Goal: Information Seeking & Learning: Learn about a topic

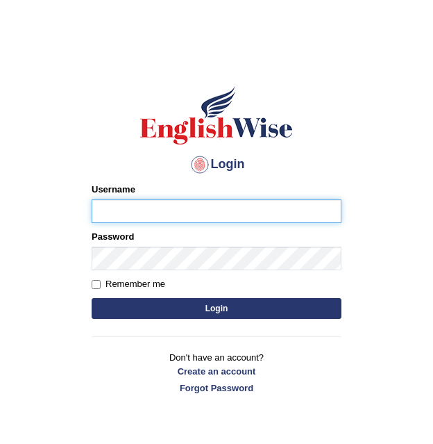
click at [133, 216] on input "Username" at bounding box center [217, 211] width 250 height 24
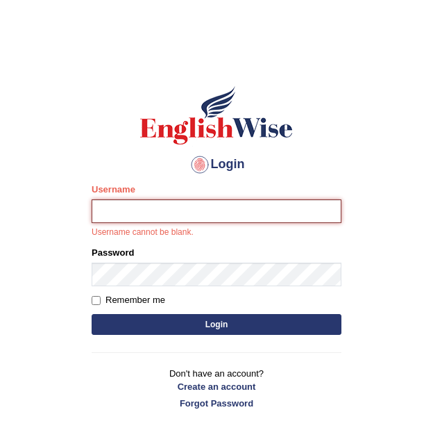
click at [92, 314] on button "Login" at bounding box center [217, 324] width 250 height 21
type input "Chirag6679"
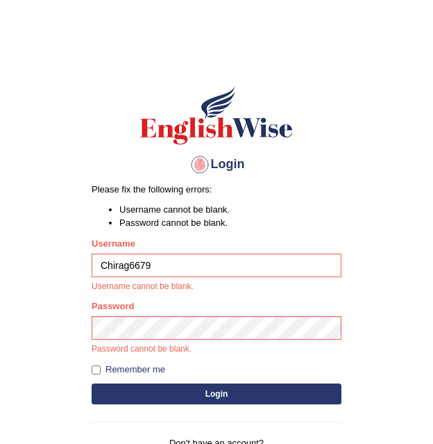
click at [203, 402] on button "Login" at bounding box center [217, 393] width 250 height 21
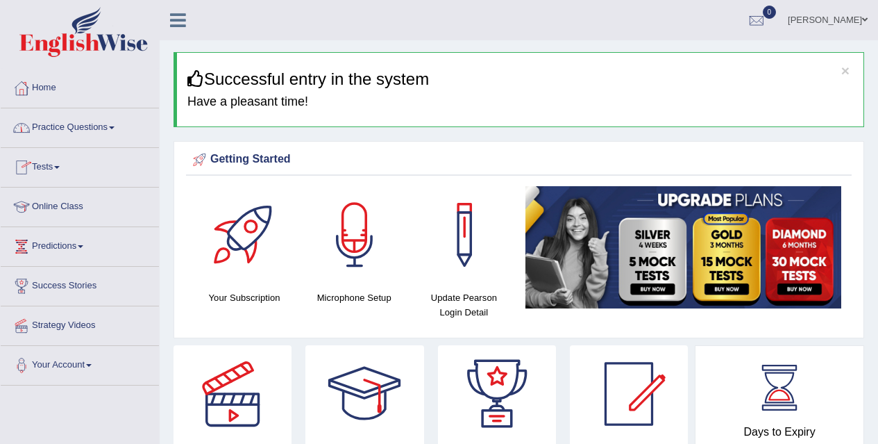
click at [58, 155] on link "Tests" at bounding box center [80, 165] width 158 height 35
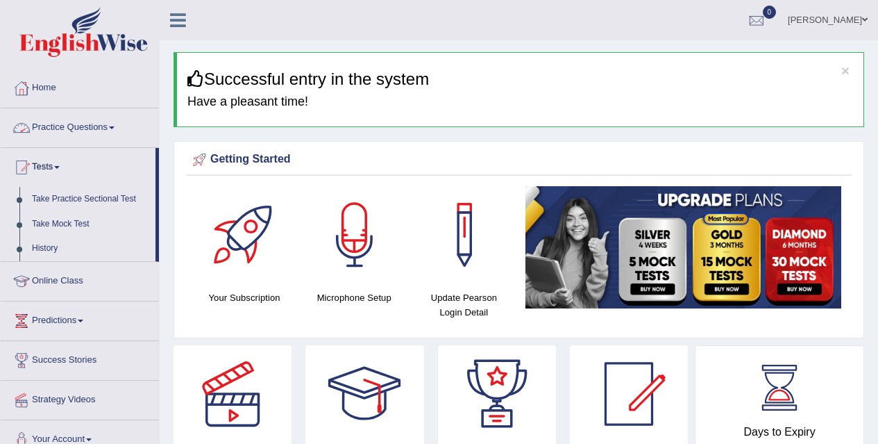
click at [86, 135] on link "Practice Questions" at bounding box center [80, 125] width 158 height 35
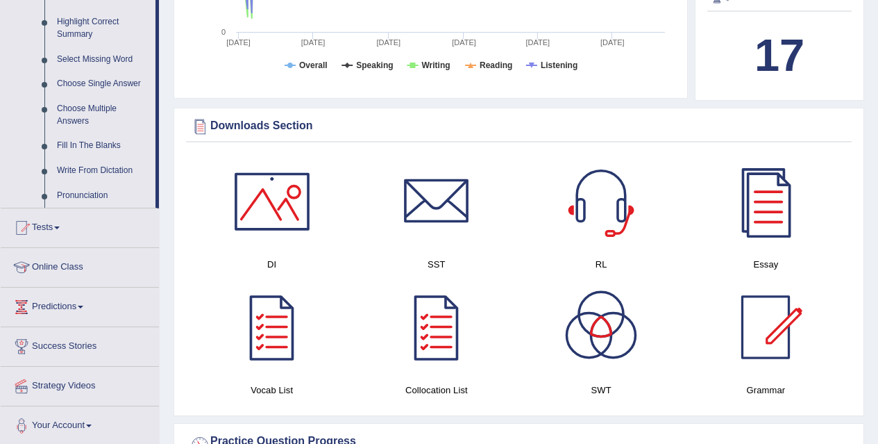
scroll to position [680, 0]
click at [227, 318] on div at bounding box center [272, 327] width 97 height 97
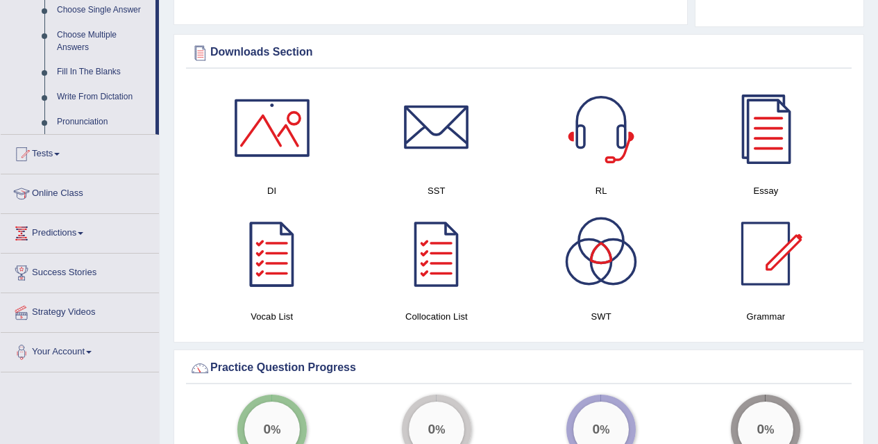
scroll to position [753, 0]
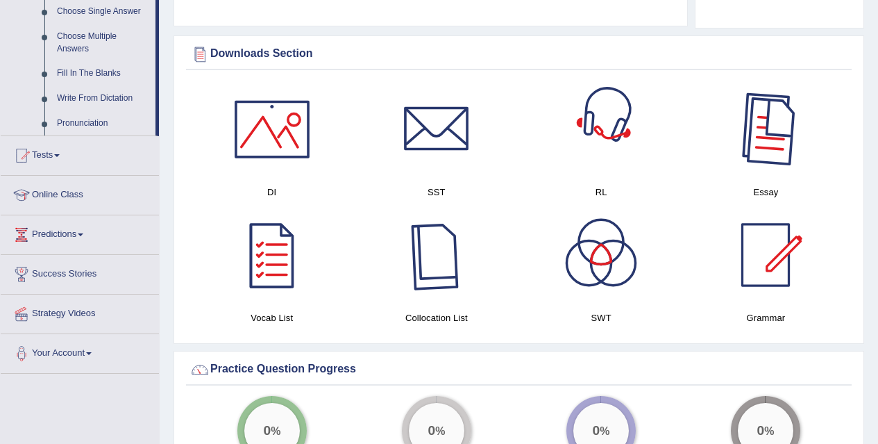
click at [433, 112] on div at bounding box center [765, 129] width 97 height 97
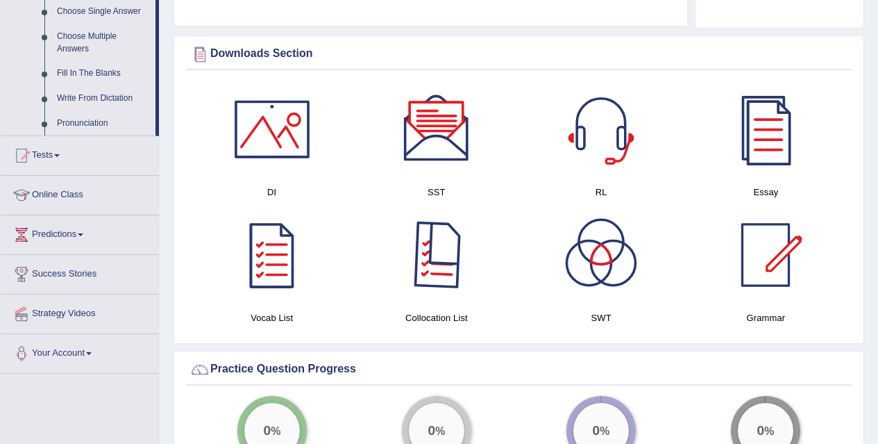
click at [433, 257] on div at bounding box center [436, 254] width 97 height 97
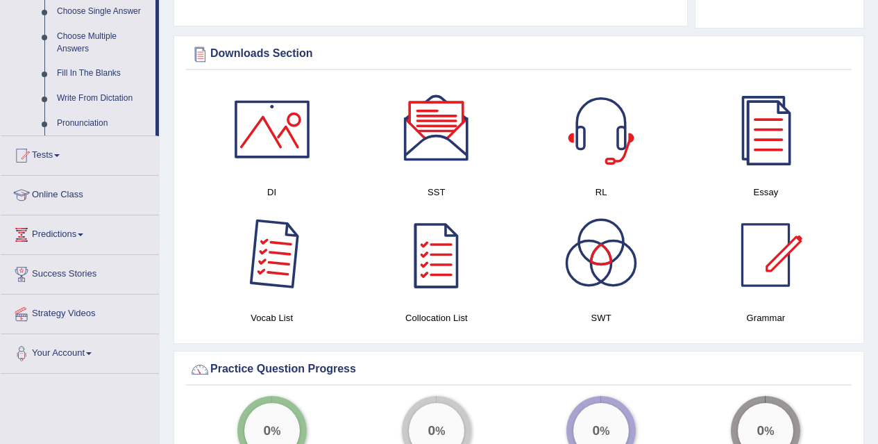
click at [295, 270] on div at bounding box center [272, 254] width 97 height 97
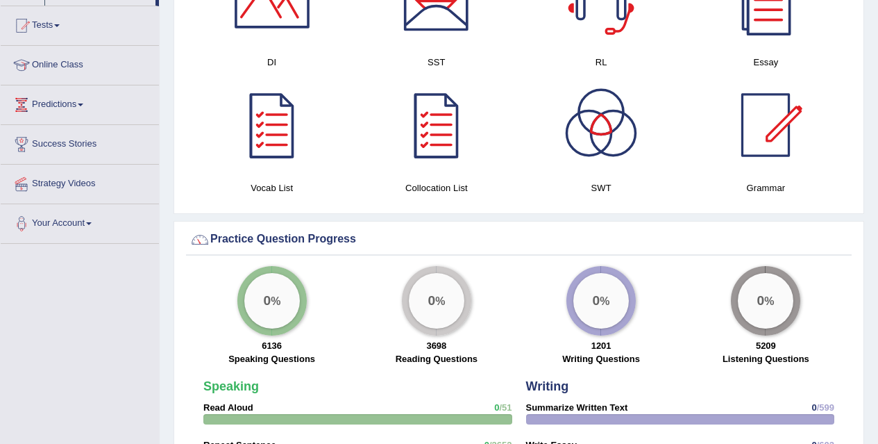
scroll to position [882, 0]
click at [433, 141] on div at bounding box center [765, 125] width 97 height 97
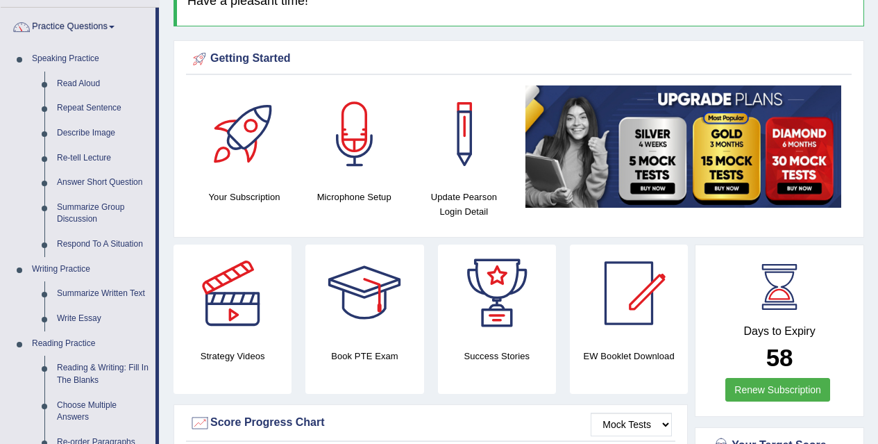
scroll to position [8, 0]
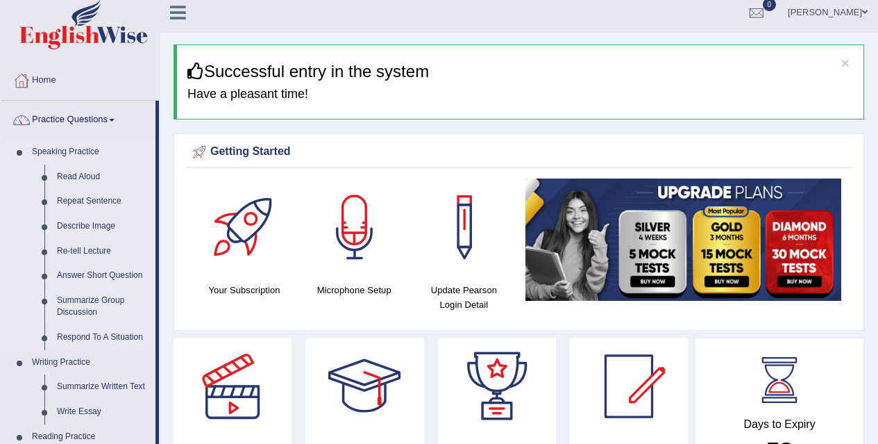
click at [95, 298] on link "Summarize Group Discussion" at bounding box center [103, 306] width 105 height 37
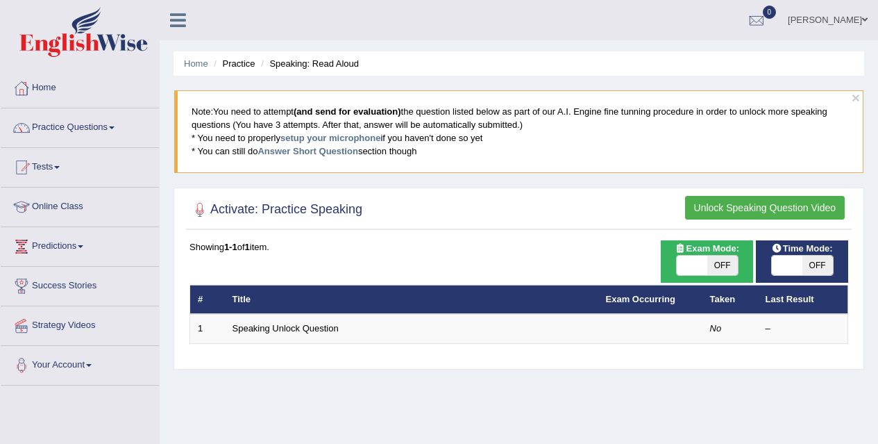
click at [723, 206] on button "Unlock Speaking Question Video" at bounding box center [765, 208] width 160 height 24
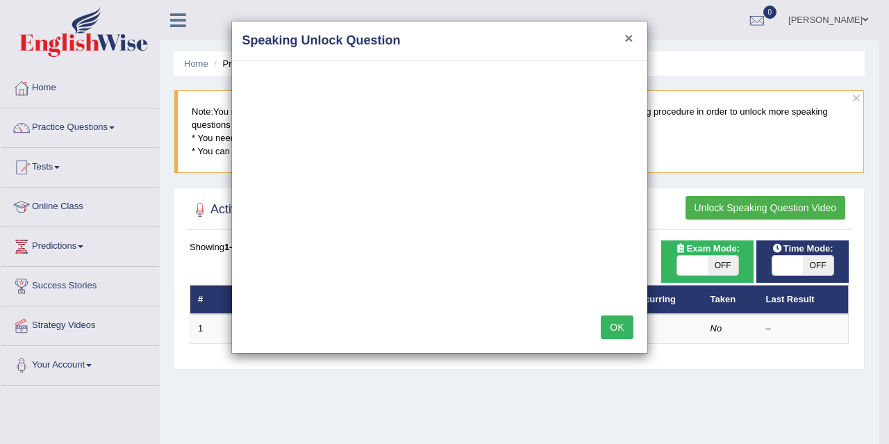
click at [628, 36] on button "×" at bounding box center [628, 38] width 8 height 15
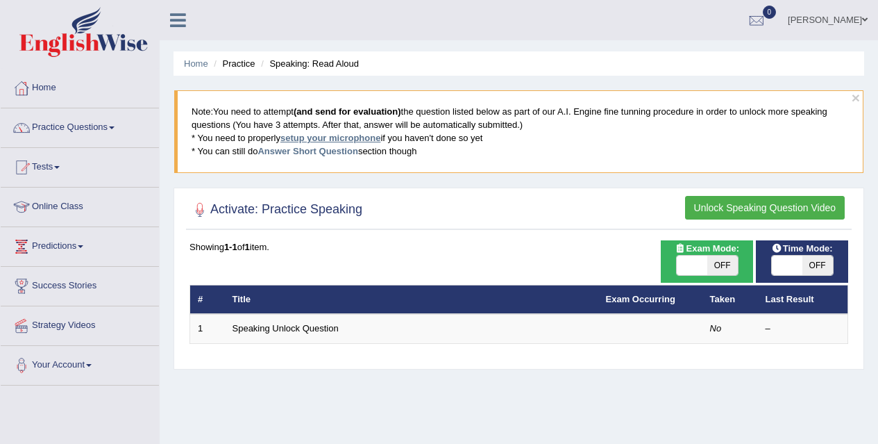
click at [329, 140] on link "setup your microphone" at bounding box center [330, 138] width 100 height 10
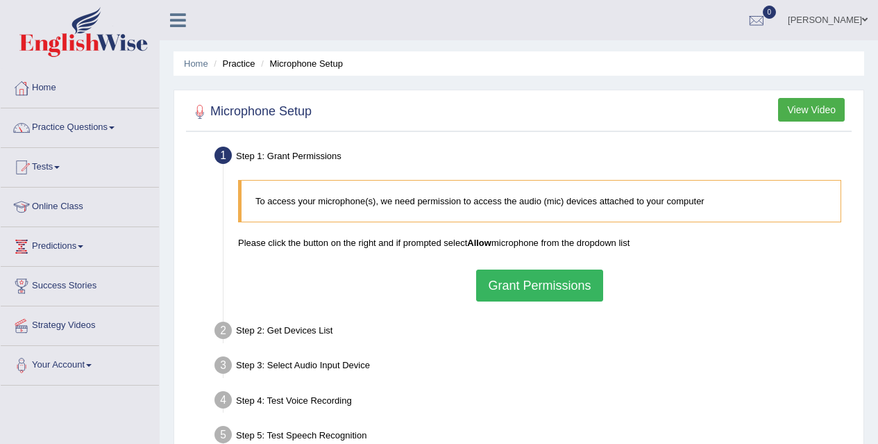
click at [566, 280] on button "Grant Permissions" at bounding box center [539, 285] width 126 height 32
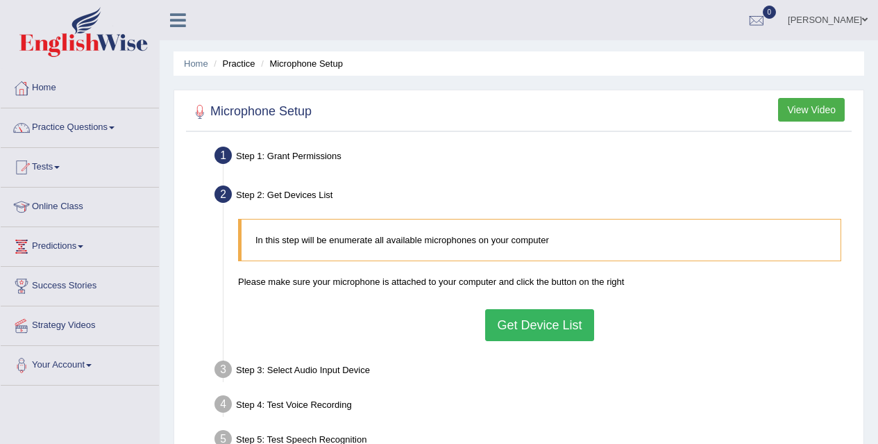
click at [539, 331] on button "Get Device List" at bounding box center [539, 325] width 108 height 32
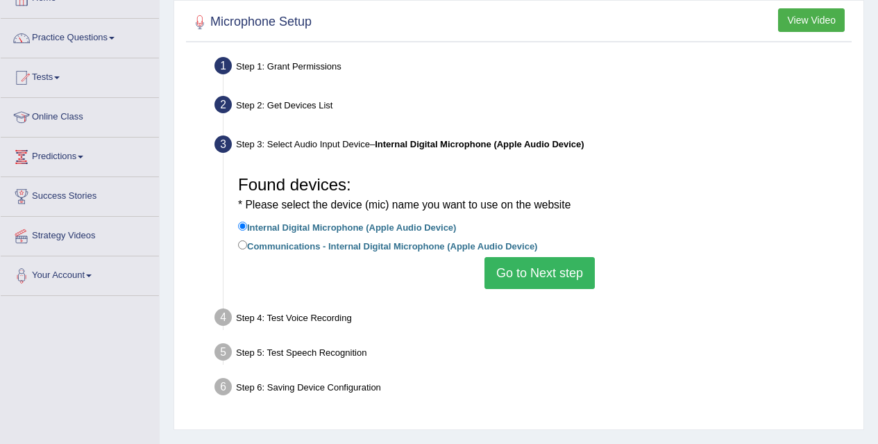
scroll to position [90, 0]
click at [547, 273] on button "Go to Next step" at bounding box center [540, 272] width 110 height 32
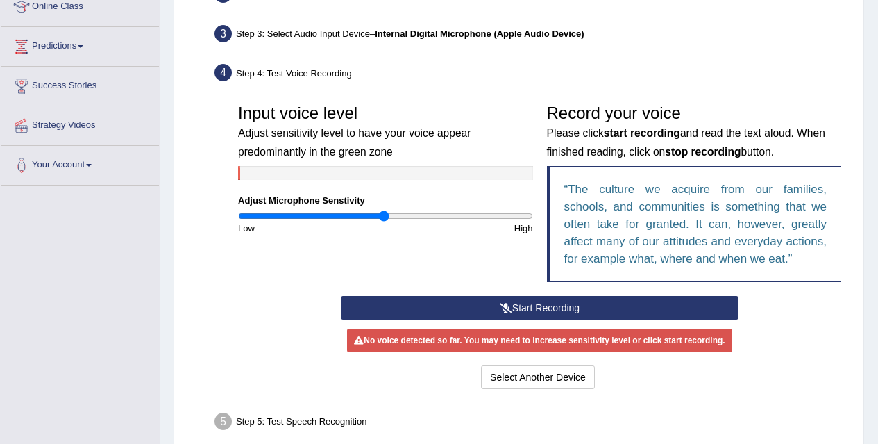
scroll to position [219, 0]
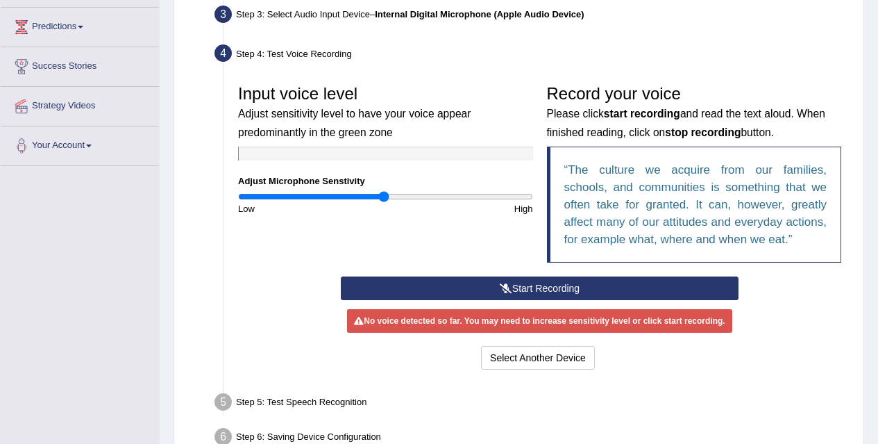
click at [552, 292] on button "Start Recording" at bounding box center [540, 288] width 398 height 24
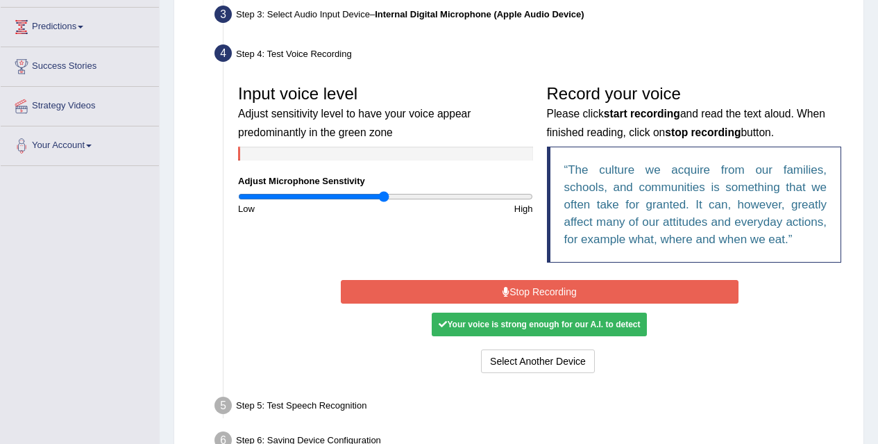
click at [552, 292] on button "Stop Recording" at bounding box center [540, 292] width 398 height 24
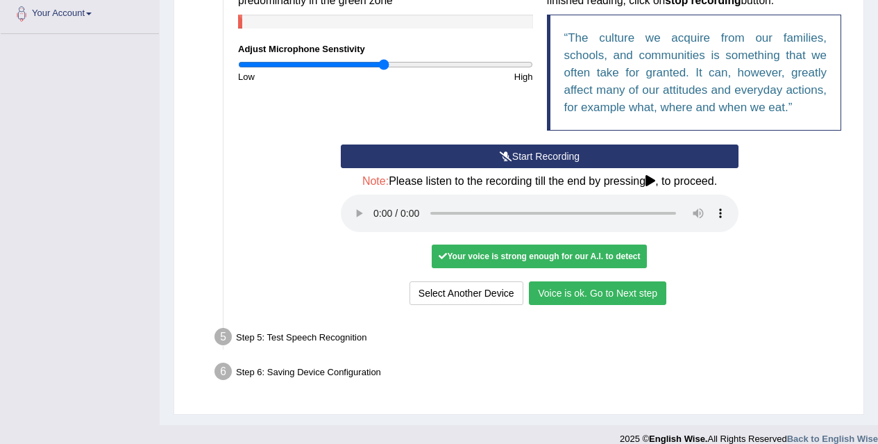
scroll to position [342, 0]
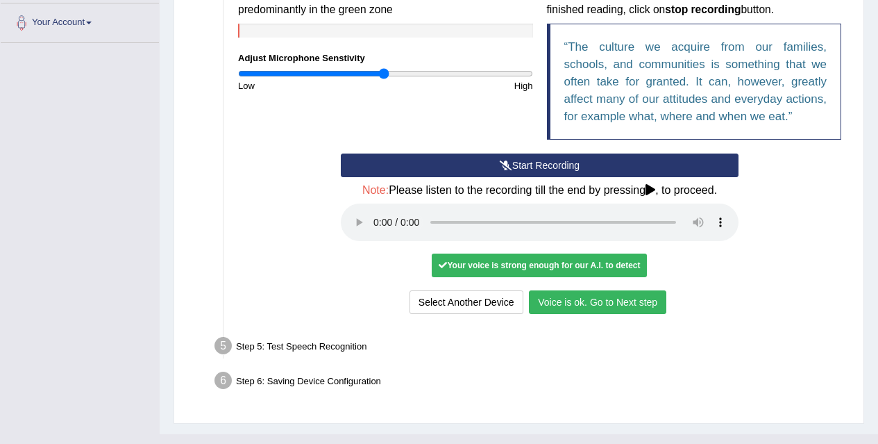
click at [585, 312] on button "Voice is ok. Go to Next step" at bounding box center [597, 302] width 137 height 24
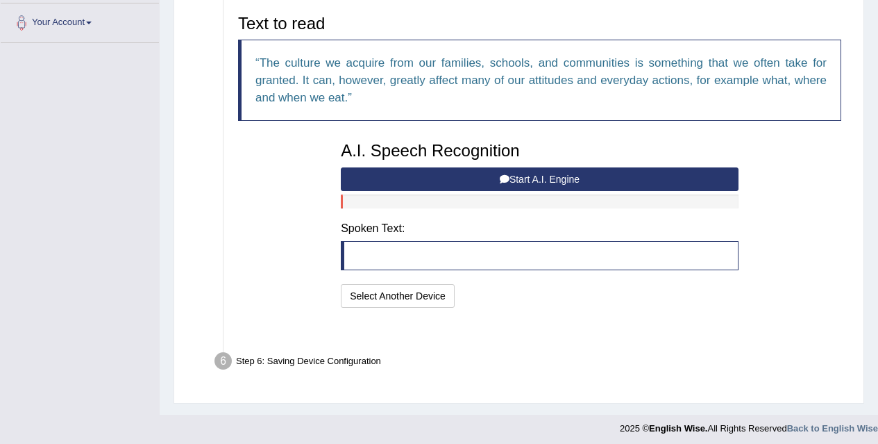
scroll to position [313, 0]
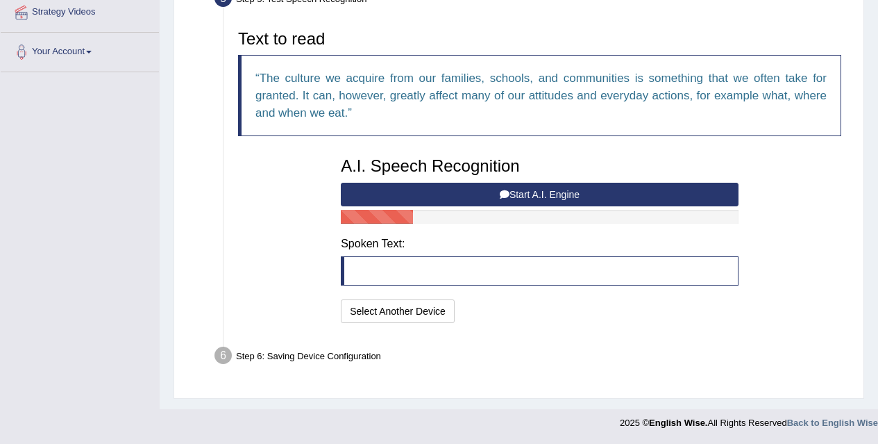
click at [512, 304] on div "I will practice without this feature Select Another Device Speech is ok. Go to …" at bounding box center [540, 312] width 398 height 27
click at [552, 188] on button "Start A.I. Engine" at bounding box center [540, 195] width 398 height 24
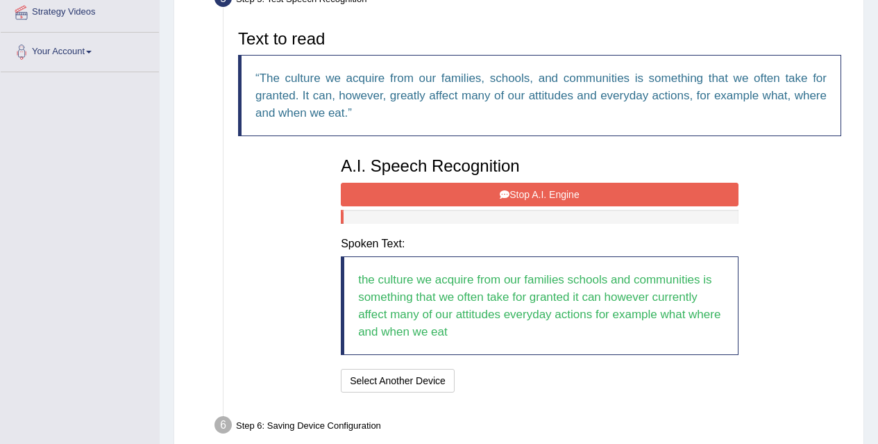
click at [293, 285] on div "Text to read The culture we acquire from our families, schools, and communities…" at bounding box center [539, 209] width 617 height 373
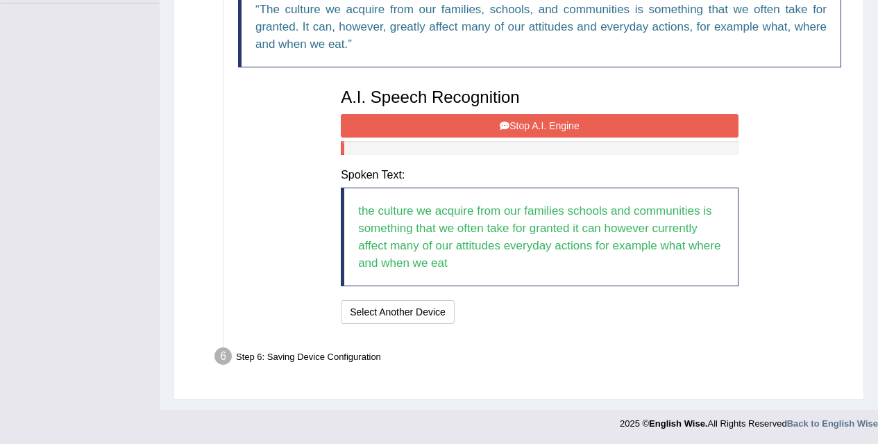
scroll to position [383, 0]
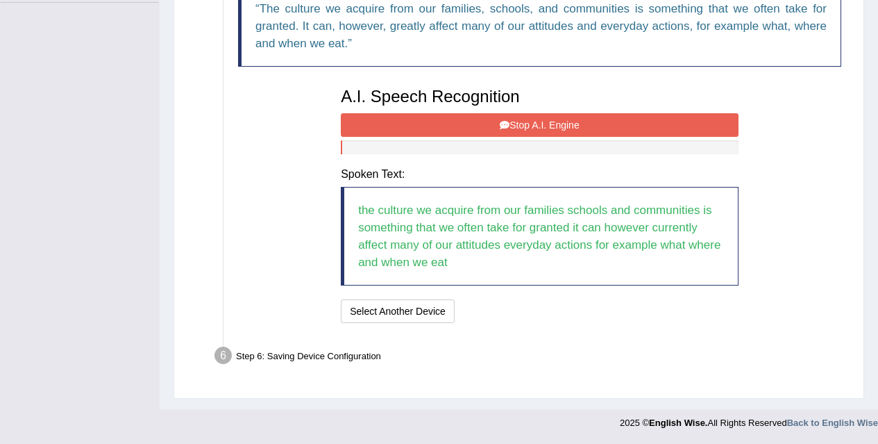
click at [519, 122] on button "Stop A.I. Engine" at bounding box center [540, 125] width 398 height 24
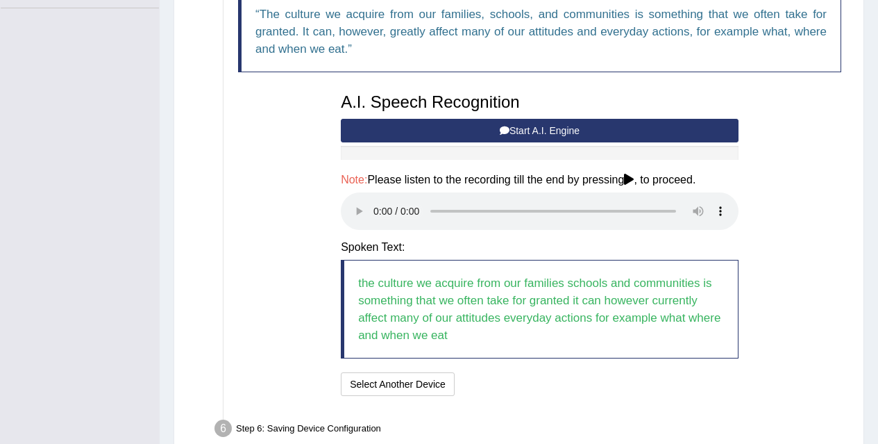
scroll to position [449, 0]
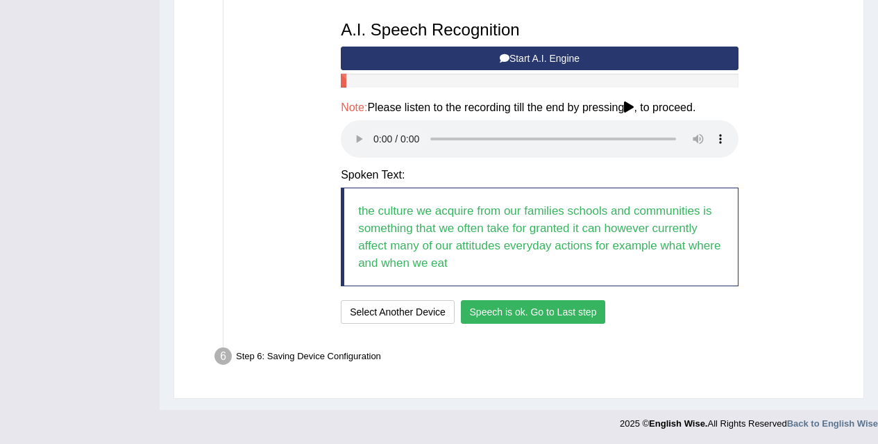
click at [546, 307] on button "Speech is ok. Go to Last step" at bounding box center [533, 312] width 145 height 24
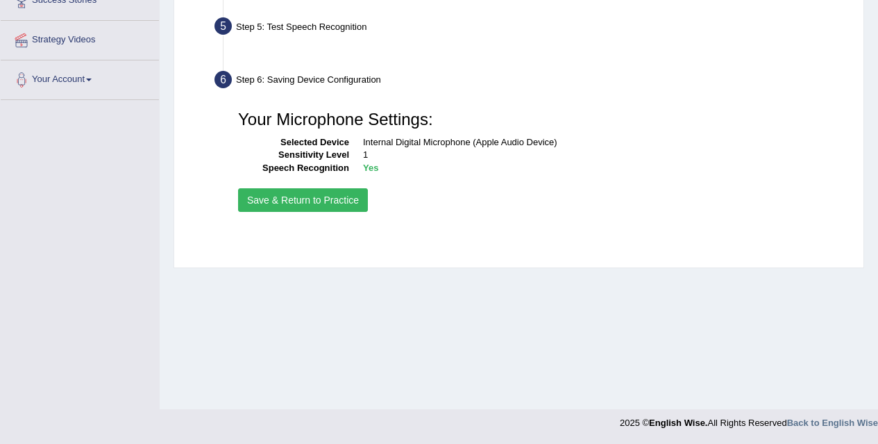
scroll to position [285, 0]
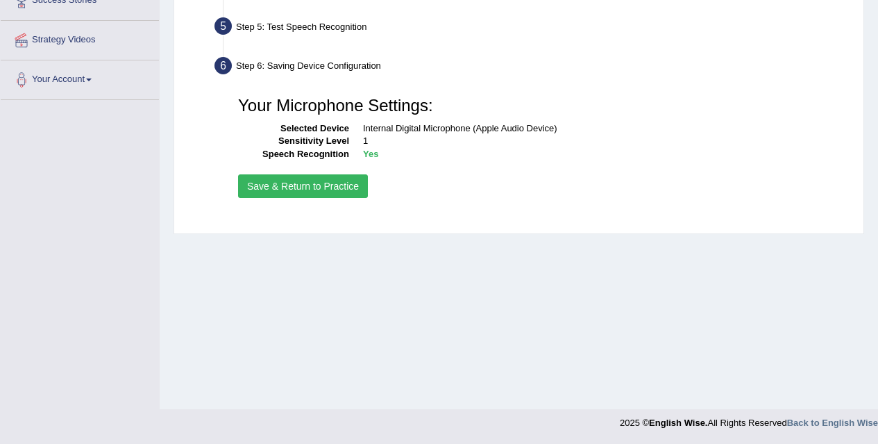
click at [317, 196] on button "Save & Return to Practice" at bounding box center [303, 186] width 130 height 24
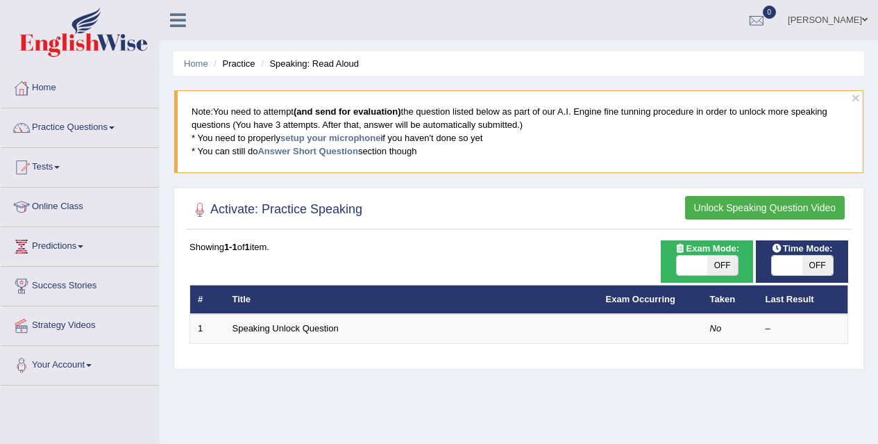
scroll to position [1, 0]
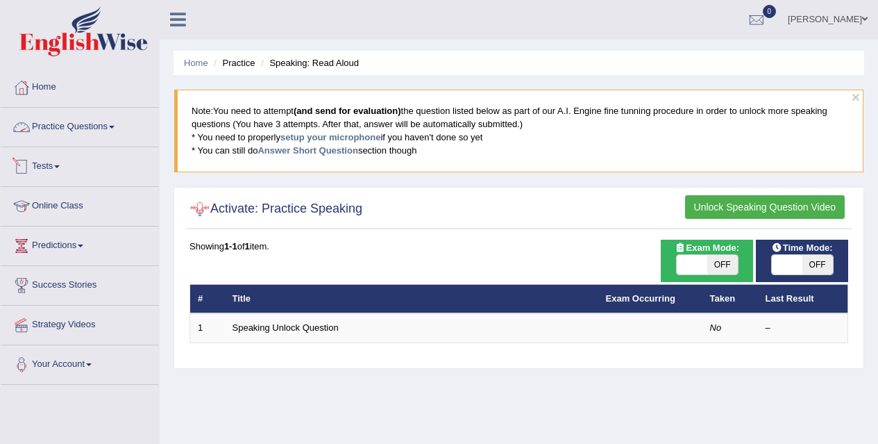
click at [121, 120] on link "Practice Questions" at bounding box center [80, 125] width 158 height 35
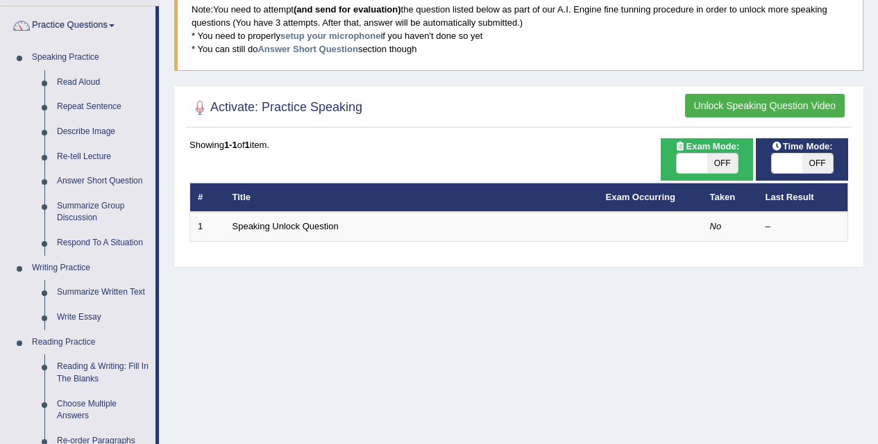
scroll to position [103, 0]
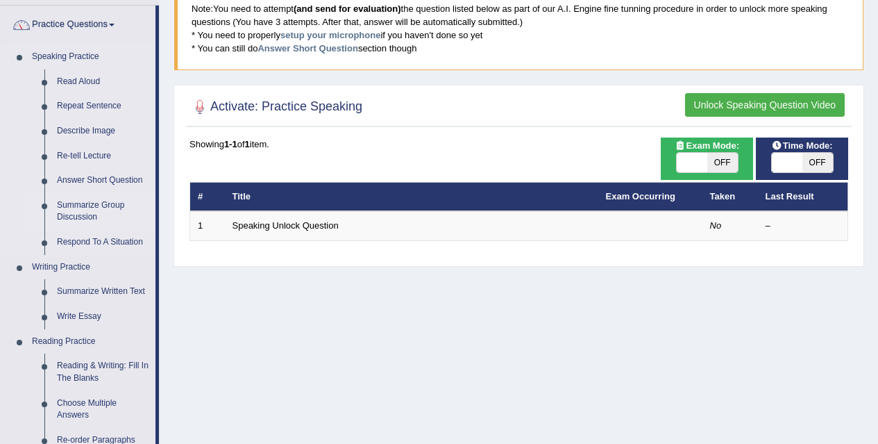
click at [78, 206] on link "Summarize Group Discussion" at bounding box center [103, 211] width 105 height 37
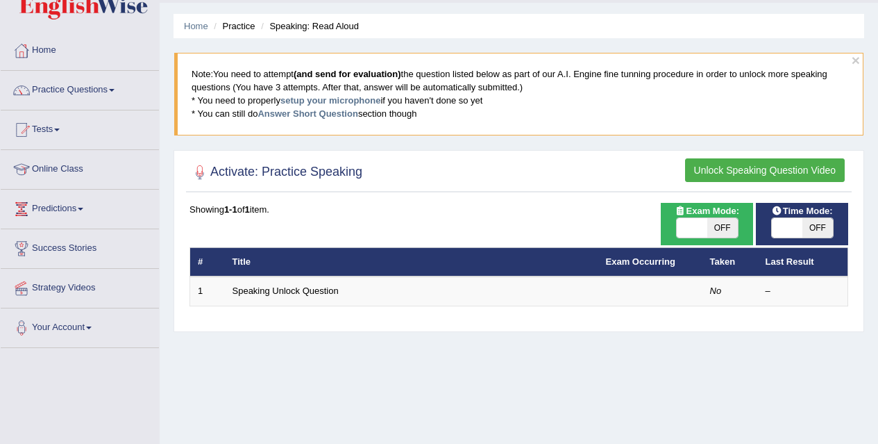
scroll to position [38, 0]
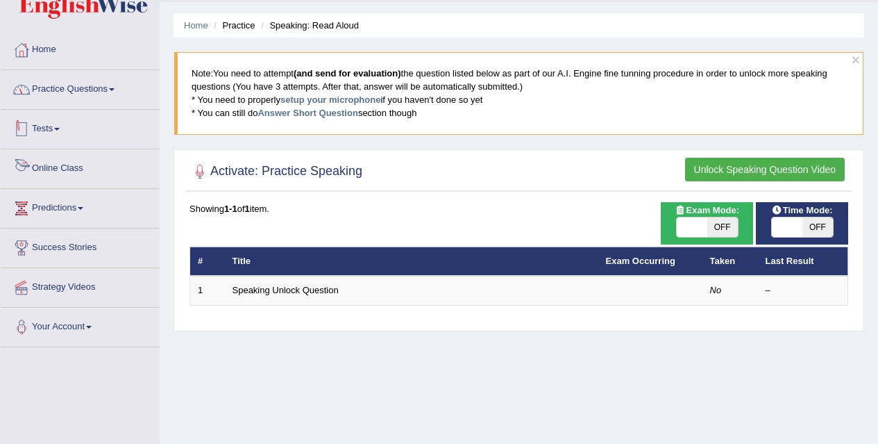
click at [117, 87] on link "Practice Questions" at bounding box center [80, 87] width 158 height 35
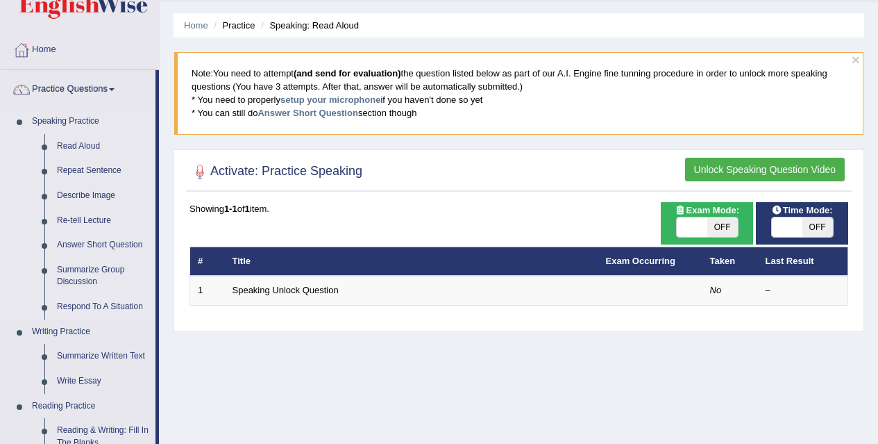
click at [95, 308] on link "Respond To A Situation" at bounding box center [103, 306] width 105 height 25
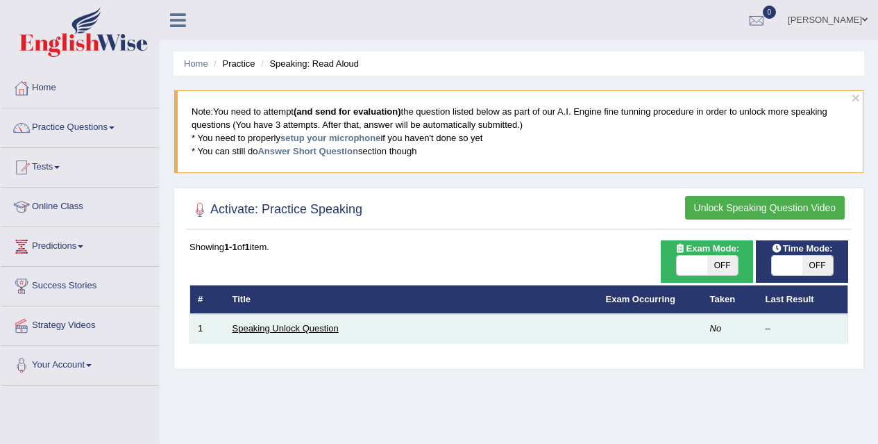
click at [309, 328] on link "Speaking Unlock Question" at bounding box center [286, 328] width 106 height 10
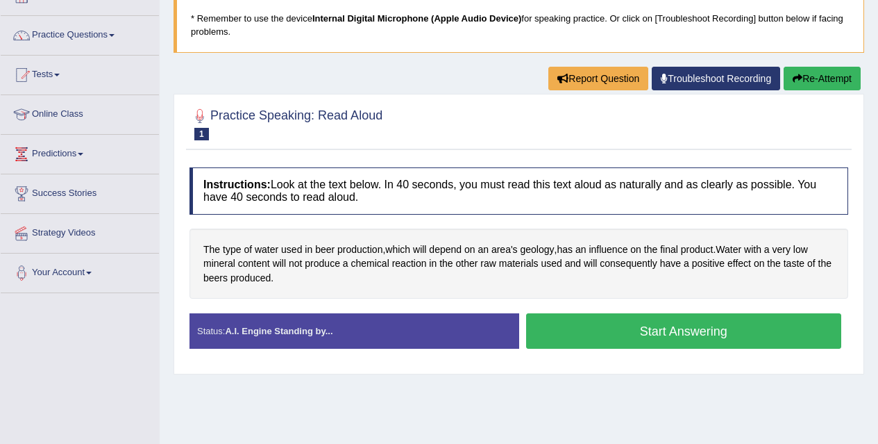
scroll to position [101, 0]
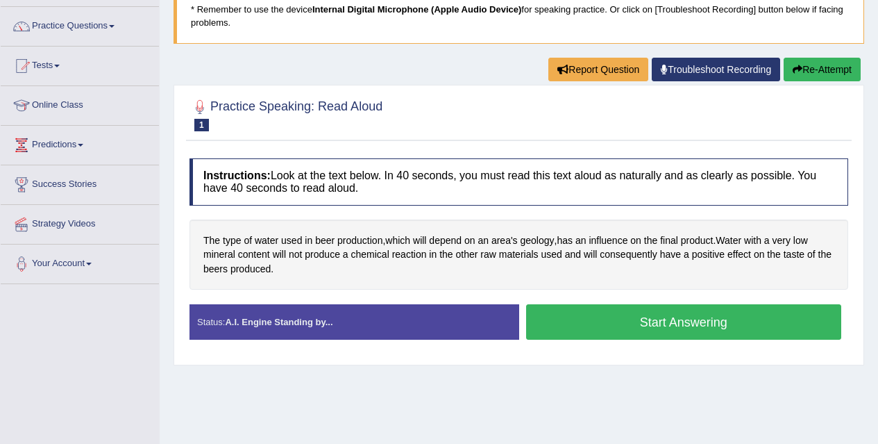
click at [610, 337] on button "Start Answering" at bounding box center [684, 321] width 316 height 35
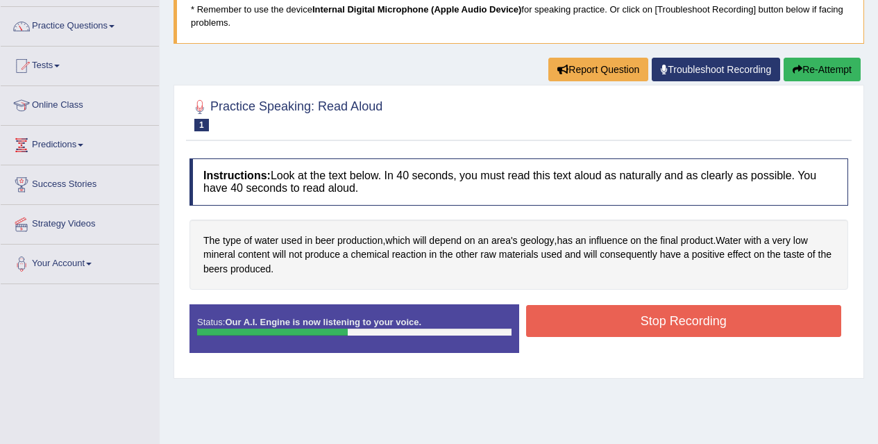
click at [621, 326] on button "Stop Recording" at bounding box center [684, 321] width 316 height 32
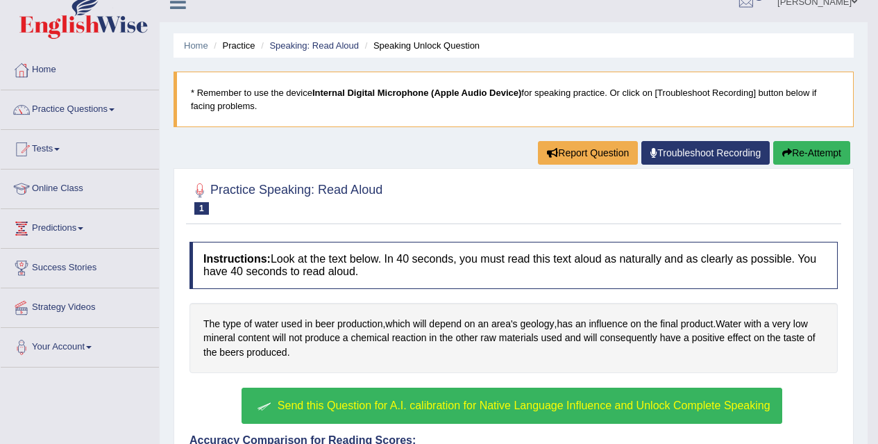
scroll to position [0, 0]
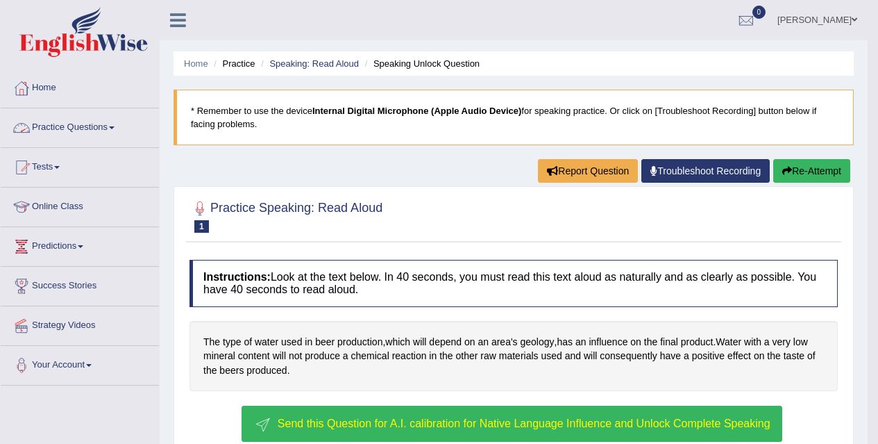
click at [124, 123] on link "Practice Questions" at bounding box center [80, 125] width 158 height 35
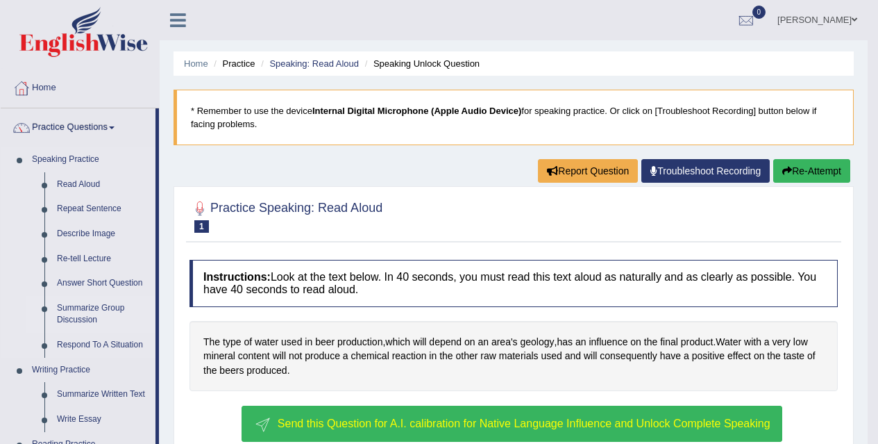
click at [98, 307] on link "Summarize Group Discussion" at bounding box center [103, 314] width 105 height 37
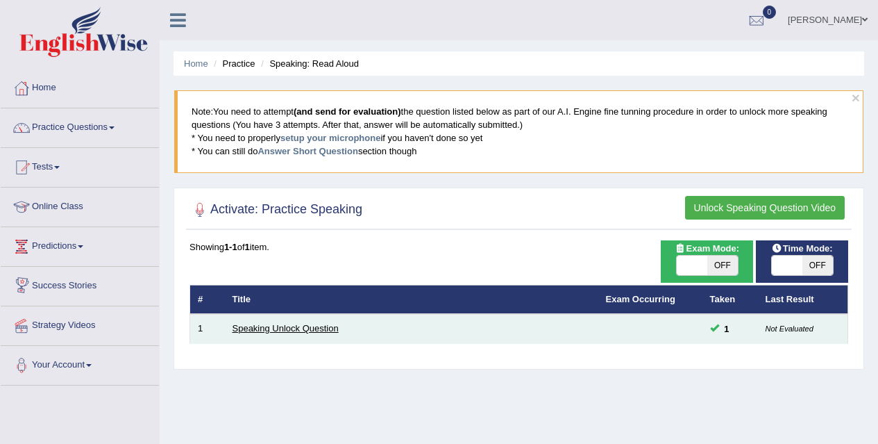
click at [265, 330] on link "Speaking Unlock Question" at bounding box center [286, 328] width 106 height 10
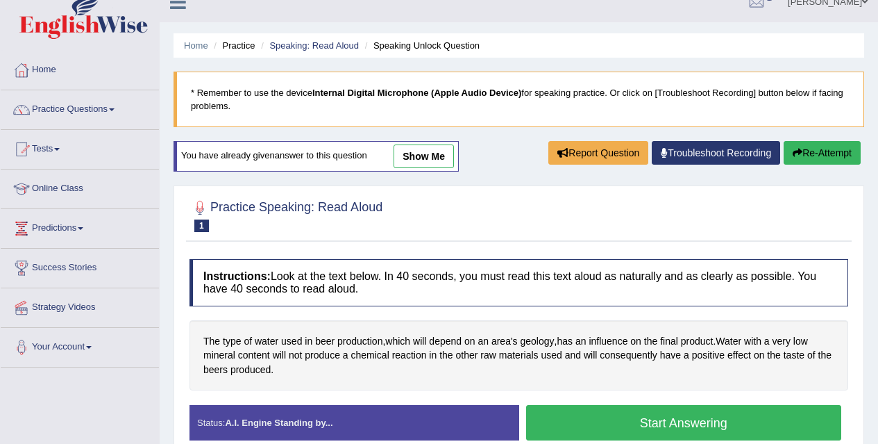
scroll to position [12, 0]
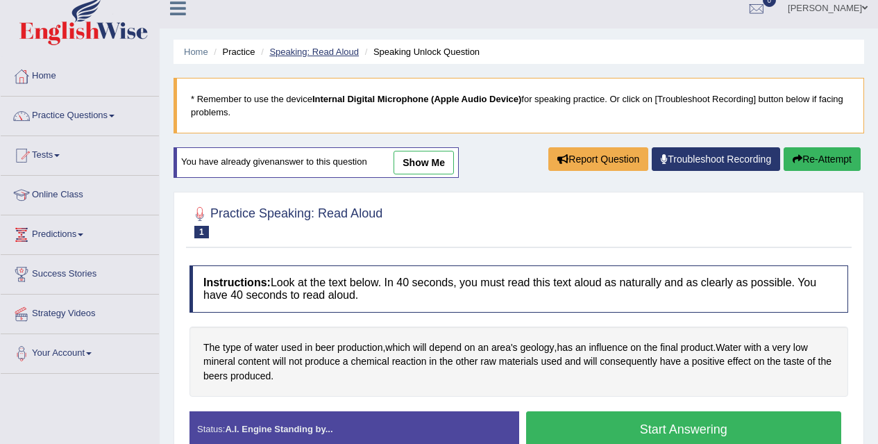
click at [347, 53] on link "Speaking: Read Aloud" at bounding box center [314, 52] width 90 height 10
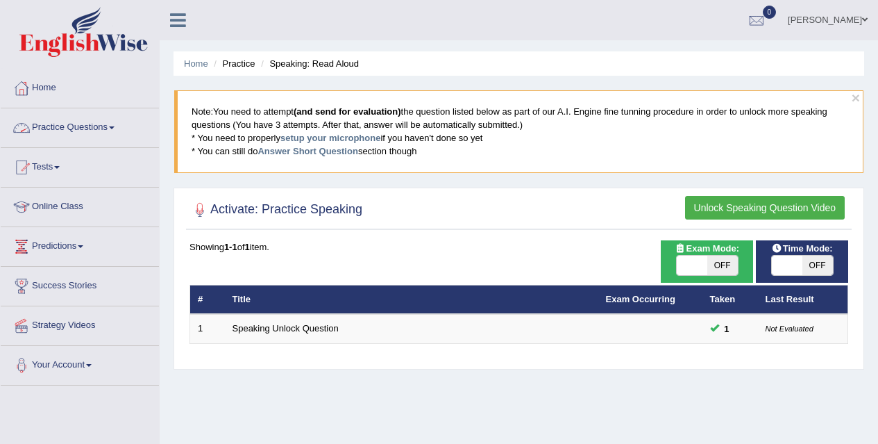
click at [92, 118] on link "Practice Questions" at bounding box center [80, 125] width 158 height 35
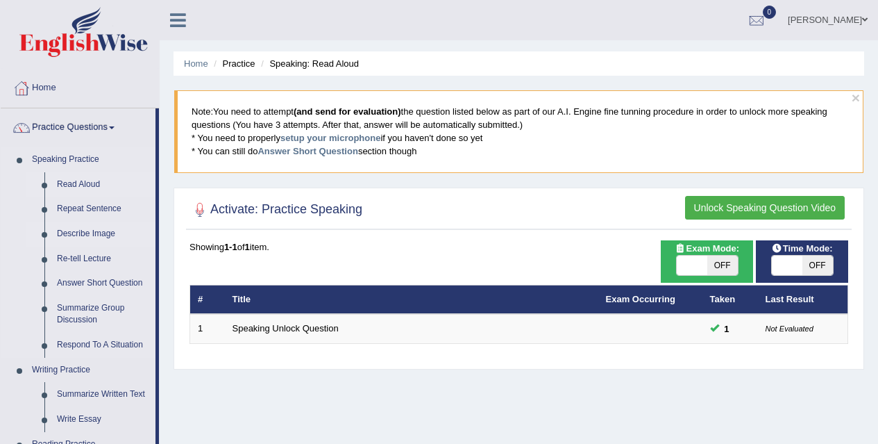
click at [90, 233] on link "Describe Image" at bounding box center [103, 233] width 105 height 25
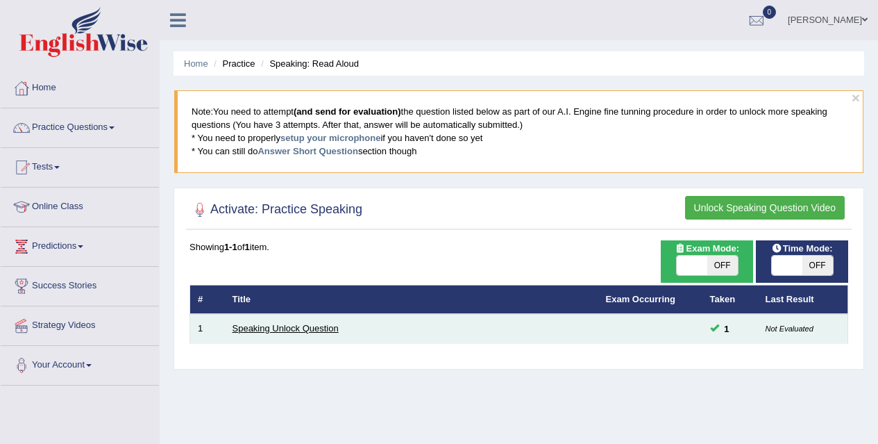
click at [307, 333] on link "Speaking Unlock Question" at bounding box center [286, 328] width 106 height 10
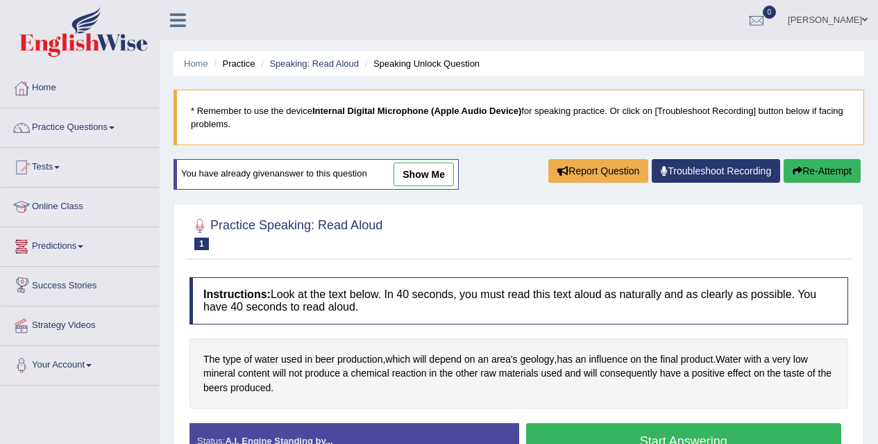
click at [80, 233] on link "Predictions" at bounding box center [80, 244] width 158 height 35
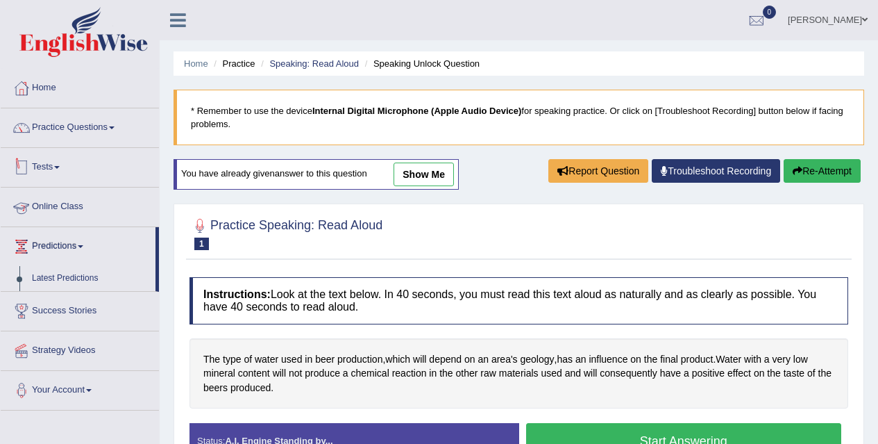
click at [49, 159] on link "Tests" at bounding box center [80, 165] width 158 height 35
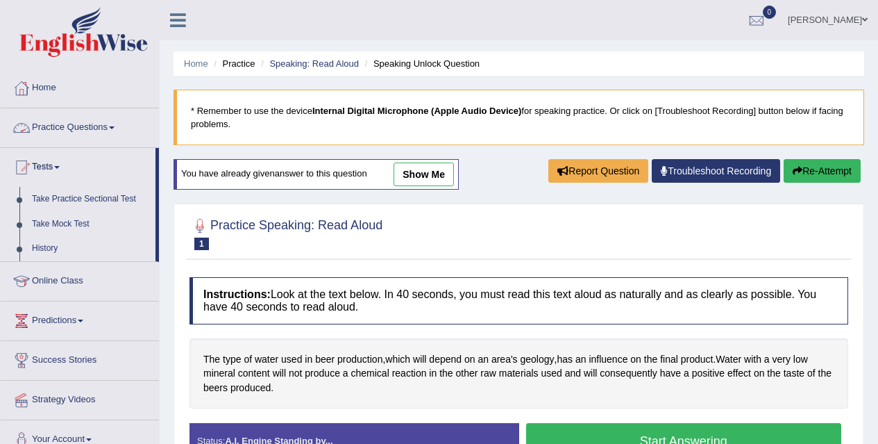
click at [80, 134] on link "Practice Questions" at bounding box center [80, 125] width 158 height 35
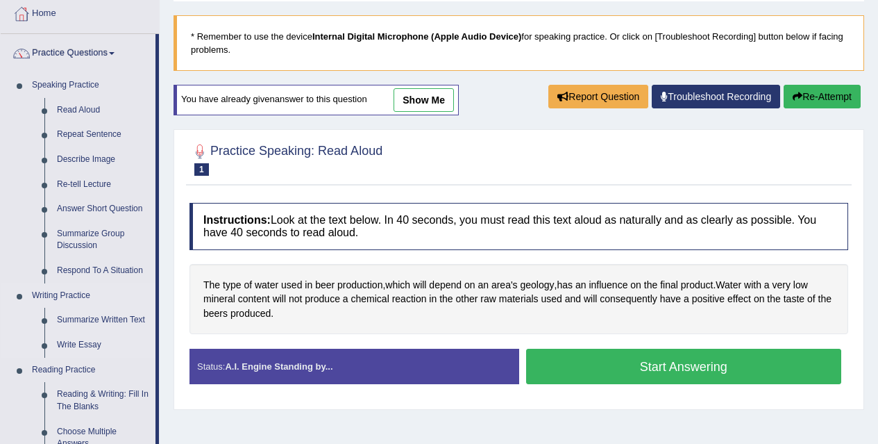
scroll to position [74, 0]
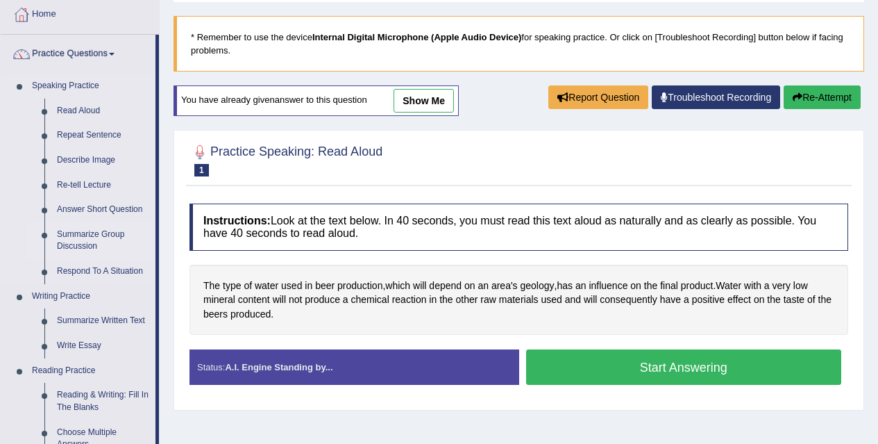
click at [97, 237] on link "Summarize Group Discussion" at bounding box center [103, 240] width 105 height 37
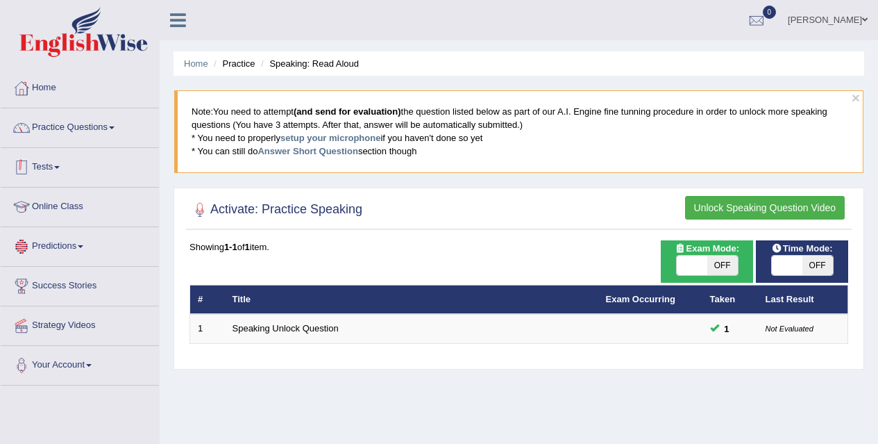
scroll to position [1, 0]
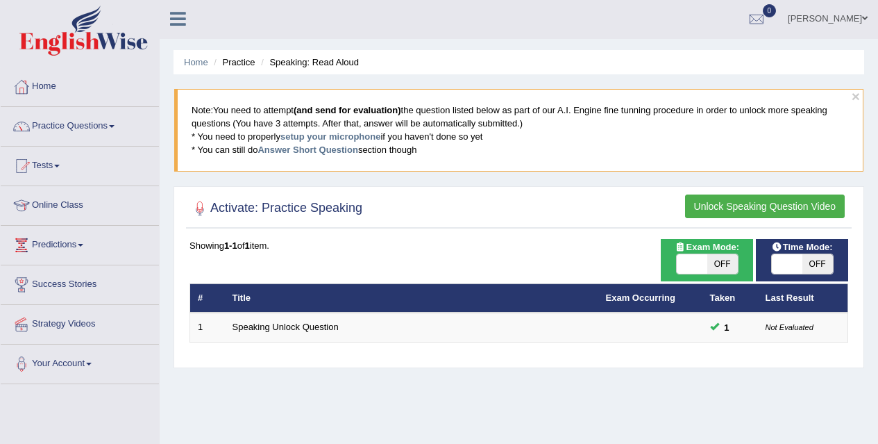
click at [177, 19] on icon at bounding box center [178, 19] width 16 height 18
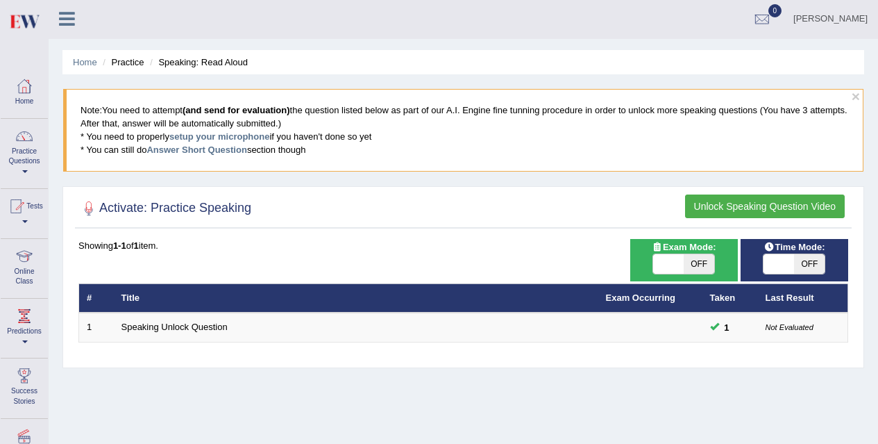
click at [72, 26] on icon at bounding box center [67, 19] width 16 height 18
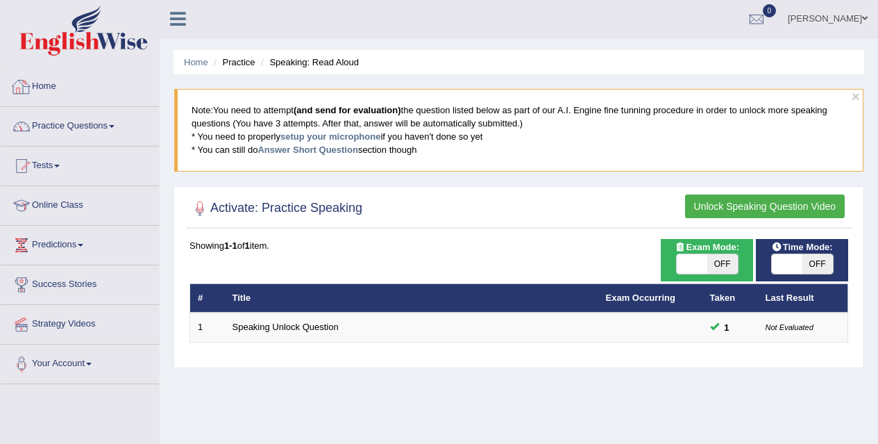
click at [53, 92] on link "Home" at bounding box center [80, 84] width 158 height 35
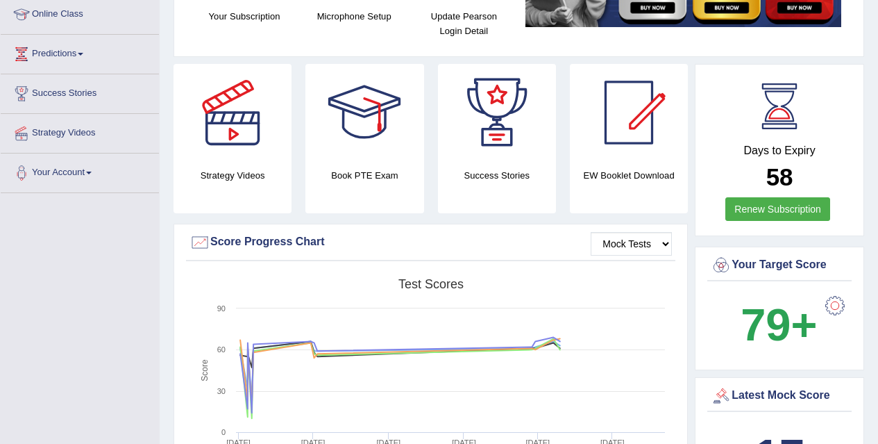
scroll to position [193, 0]
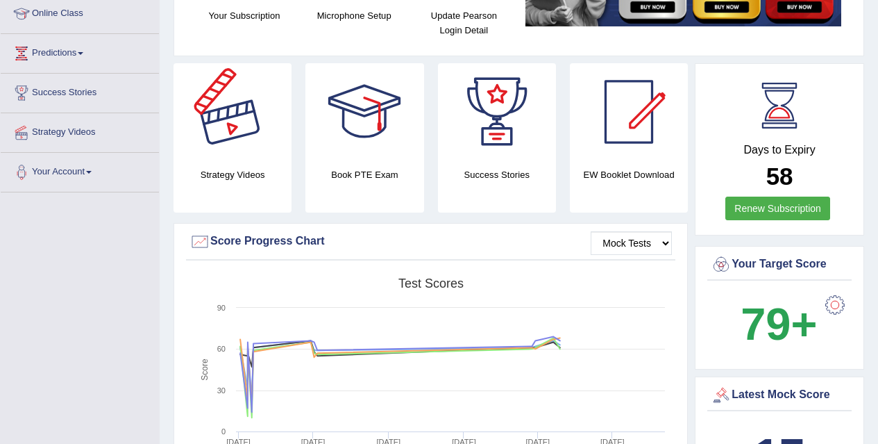
click at [253, 153] on div at bounding box center [232, 111] width 97 height 97
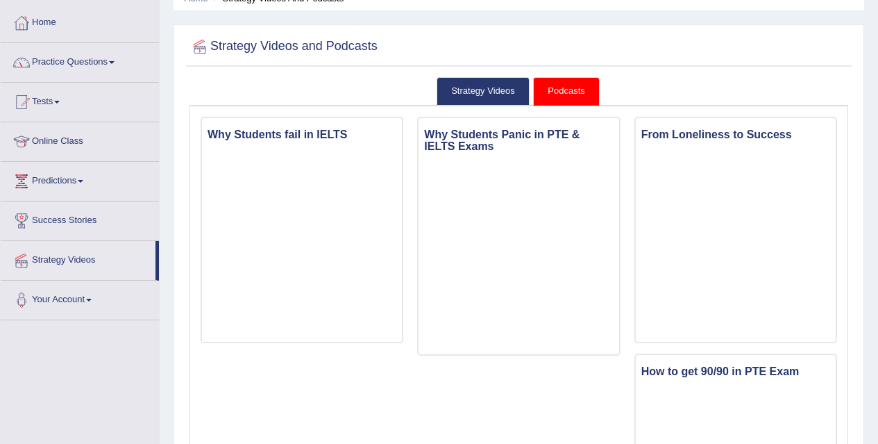
scroll to position [69, 0]
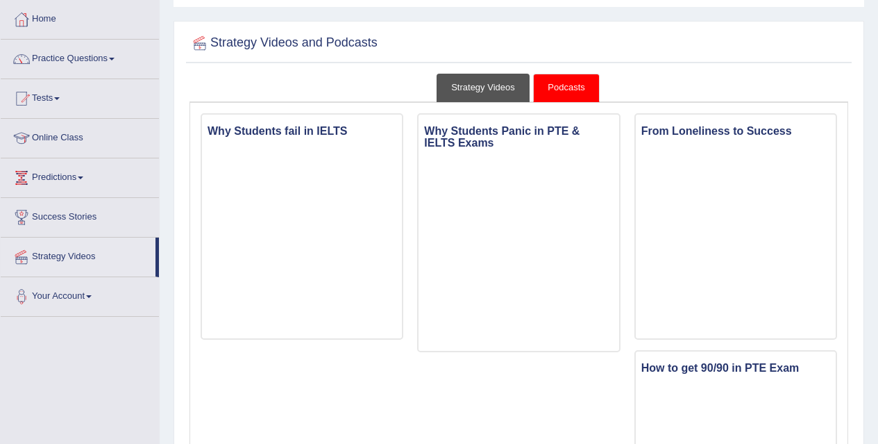
click at [462, 87] on link "Strategy Videos" at bounding box center [483, 88] width 93 height 28
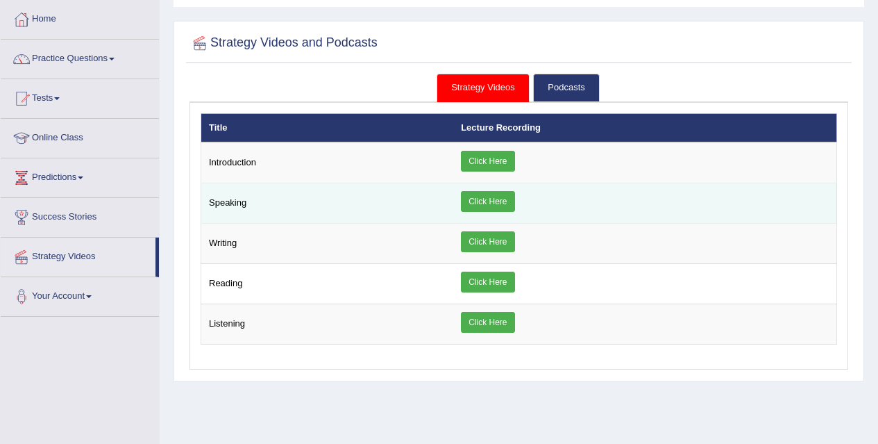
click at [477, 194] on link "Click Here" at bounding box center [487, 201] width 53 height 21
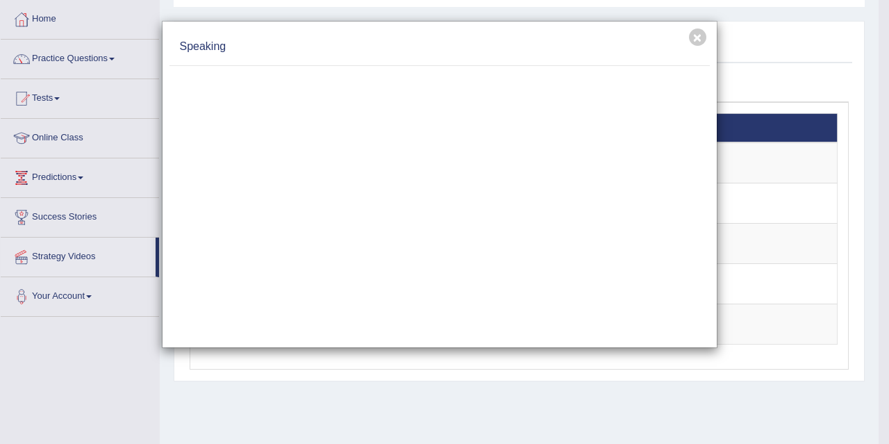
click at [705, 35] on div "Speaking" at bounding box center [439, 46] width 540 height 37
click at [698, 42] on button "×" at bounding box center [697, 36] width 17 height 17
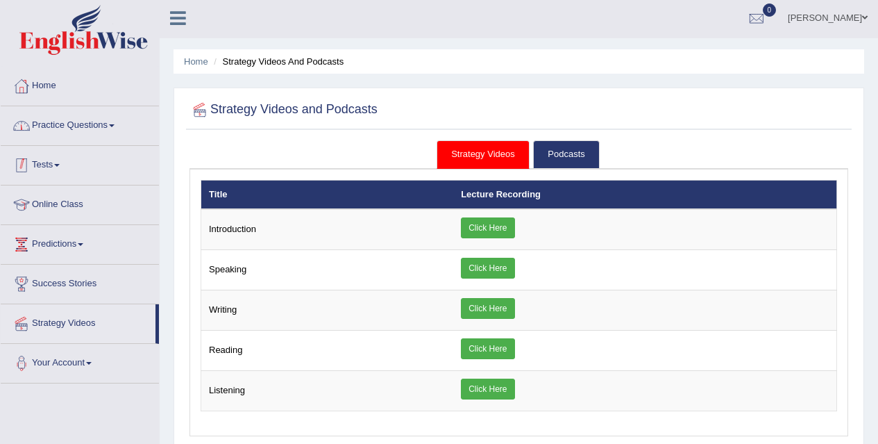
scroll to position [0, 0]
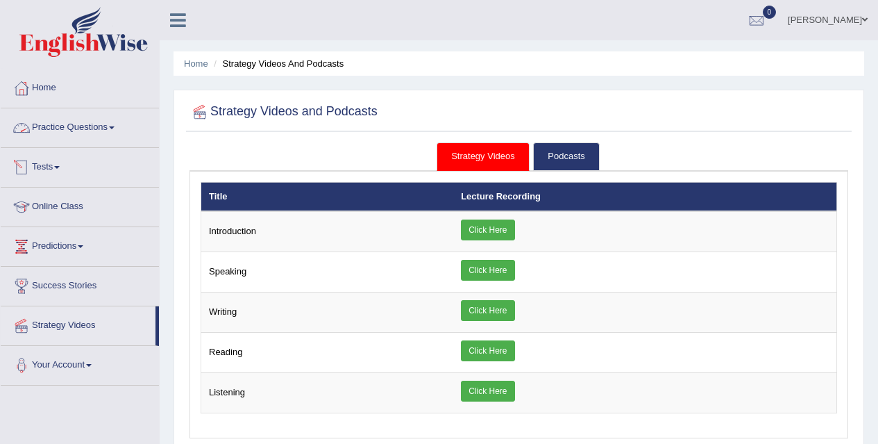
click at [115, 128] on span at bounding box center [112, 127] width 6 height 3
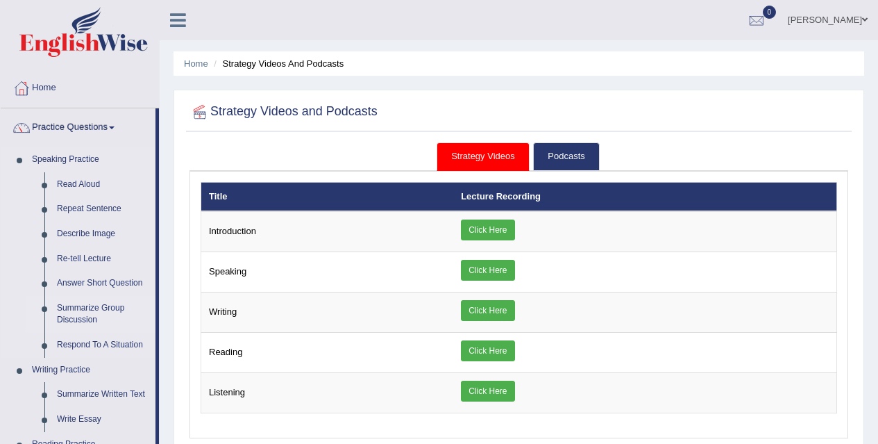
click at [76, 299] on link "Summarize Group Discussion" at bounding box center [103, 314] width 105 height 37
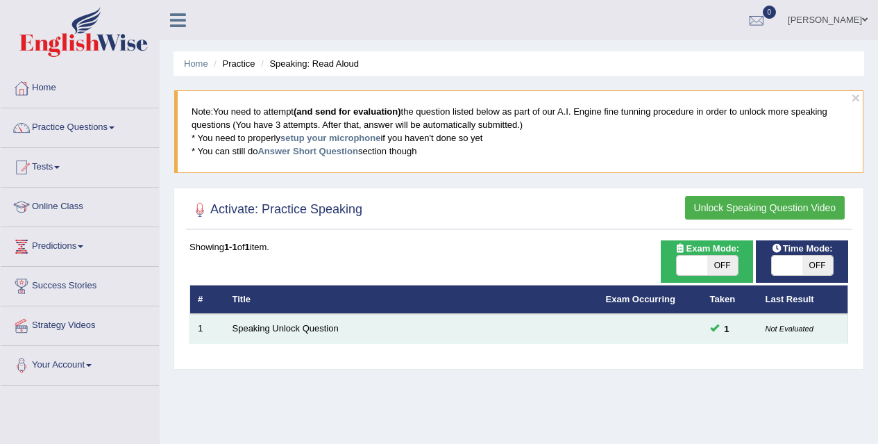
click at [630, 326] on td at bounding box center [650, 328] width 104 height 29
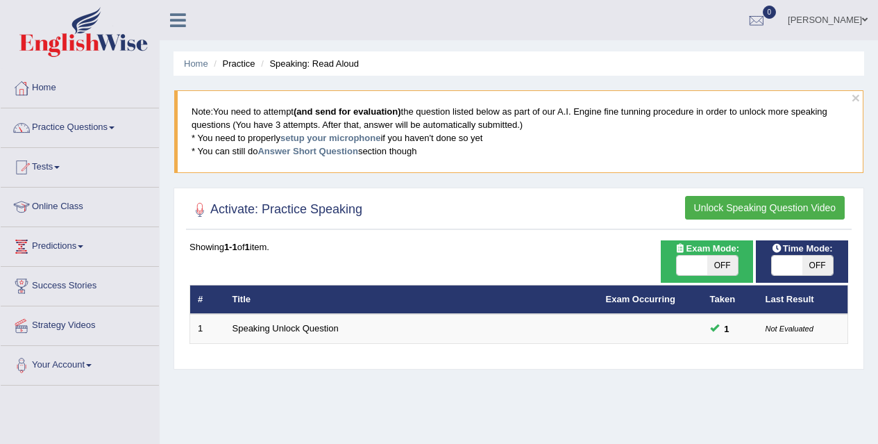
click at [242, 66] on li "Practice" at bounding box center [232, 63] width 44 height 13
click at [115, 128] on span at bounding box center [112, 127] width 6 height 3
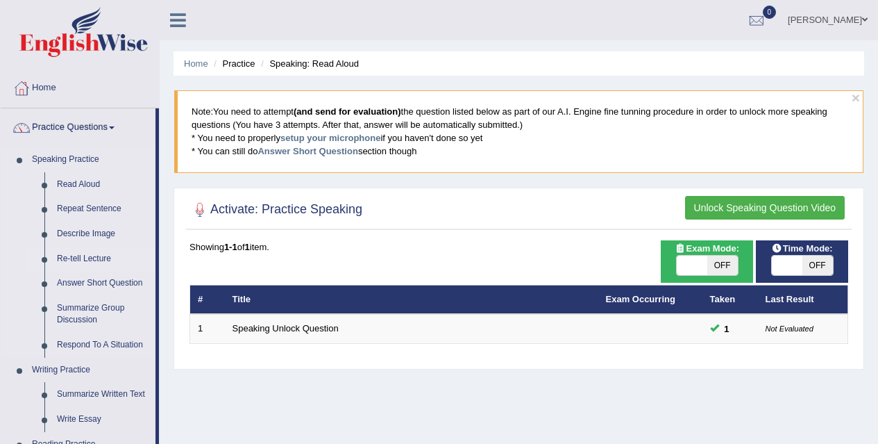
click at [67, 255] on link "Re-tell Lecture" at bounding box center [103, 258] width 105 height 25
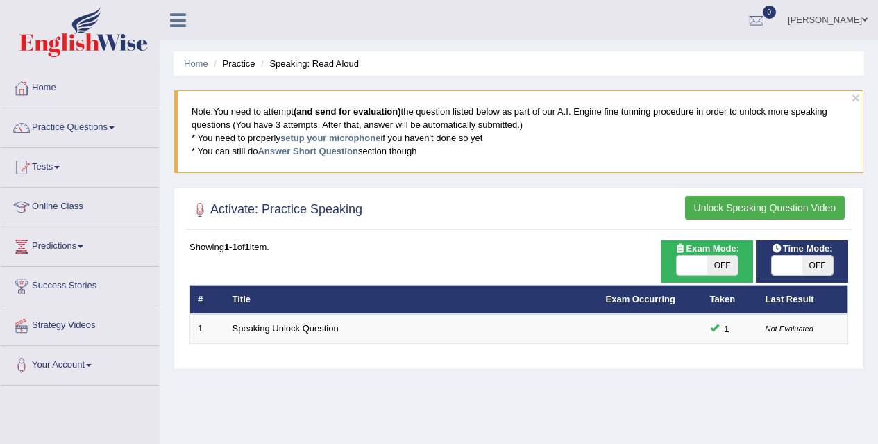
click at [176, 15] on icon at bounding box center [178, 20] width 16 height 18
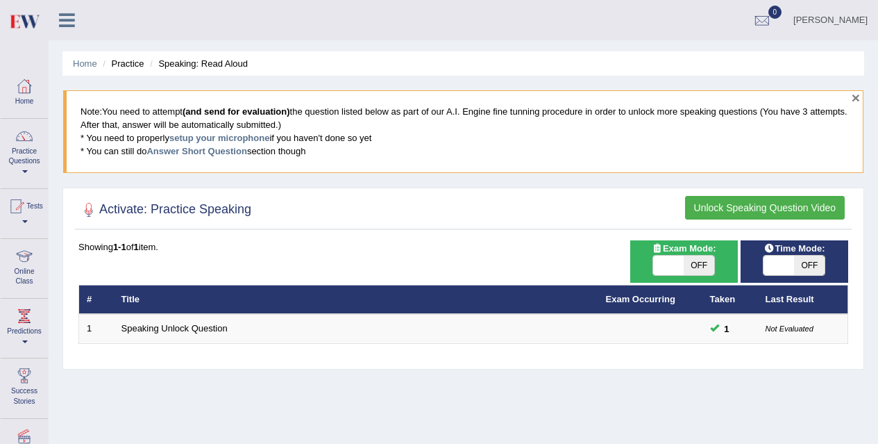
click at [858, 101] on button "×" at bounding box center [856, 97] width 8 height 15
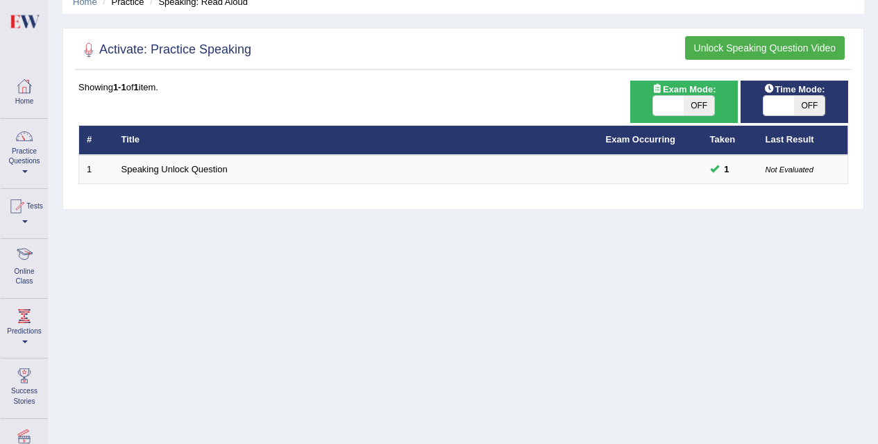
scroll to position [72, 0]
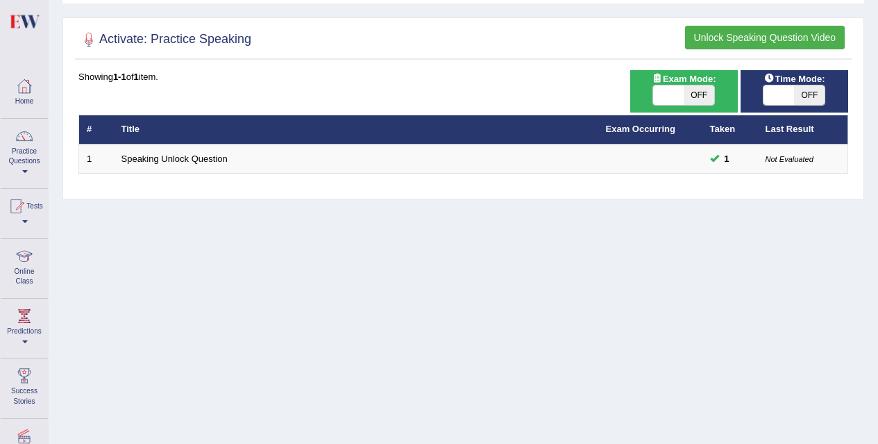
click at [28, 274] on link "Online Class" at bounding box center [24, 266] width 47 height 55
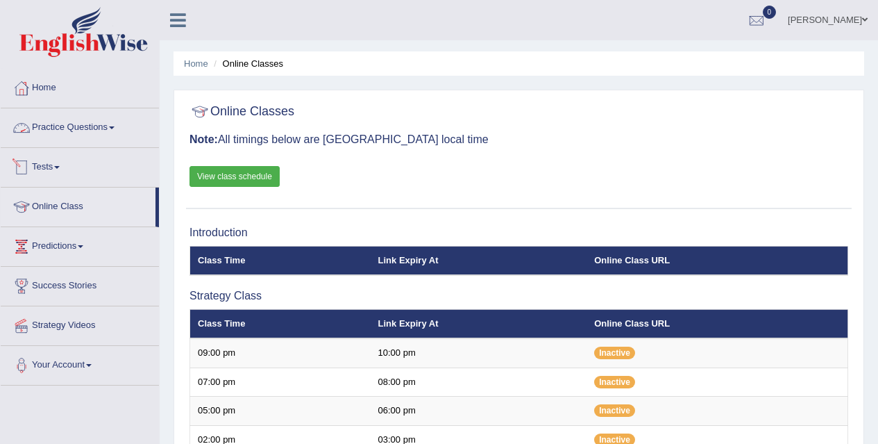
click at [93, 116] on link "Practice Questions" at bounding box center [80, 125] width 158 height 35
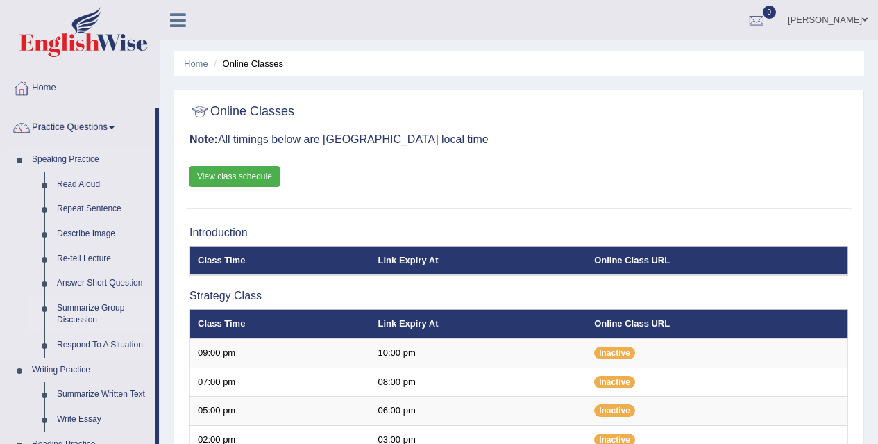
click at [91, 309] on link "Summarize Group Discussion" at bounding box center [103, 314] width 105 height 37
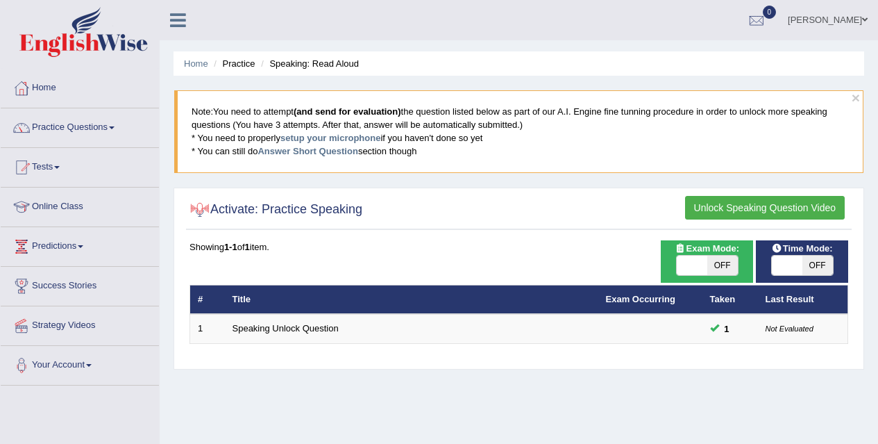
click at [344, 60] on li "Speaking: Read Aloud" at bounding box center [308, 63] width 101 height 13
click at [86, 128] on link "Practice Questions" at bounding box center [80, 125] width 158 height 35
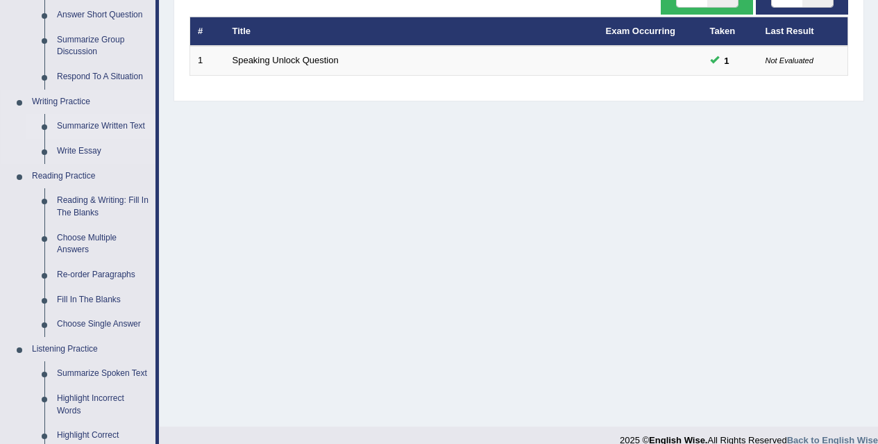
scroll to position [269, 0]
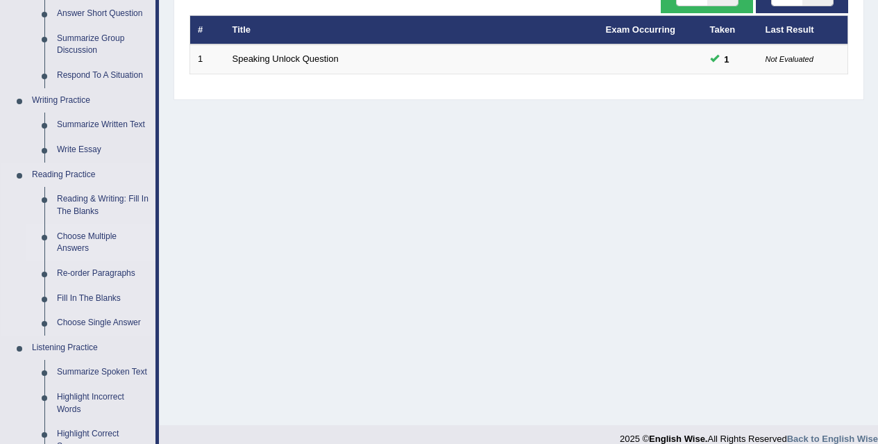
click at [95, 254] on link "Choose Multiple Answers" at bounding box center [103, 242] width 105 height 37
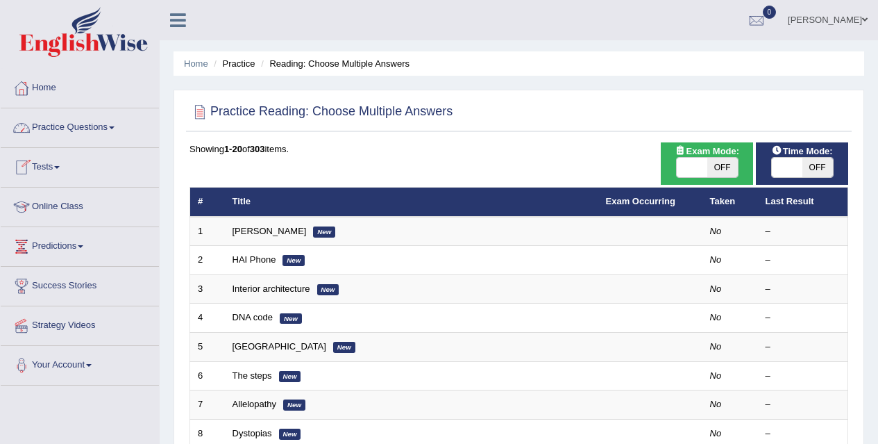
click at [102, 121] on link "Practice Questions" at bounding box center [80, 125] width 158 height 35
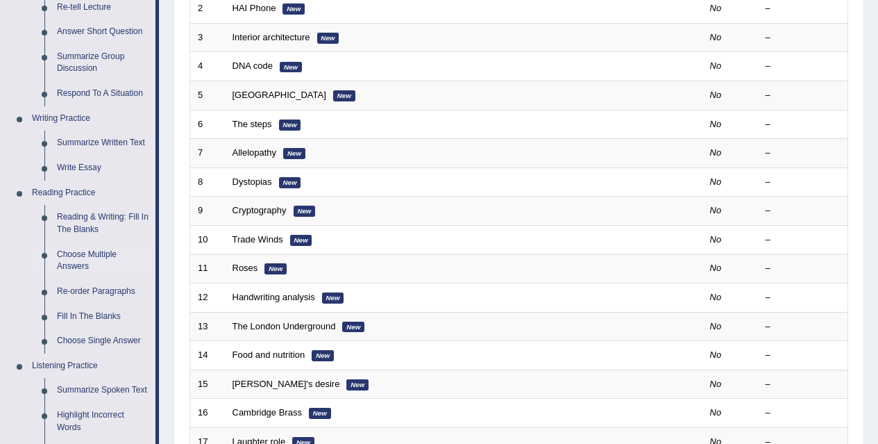
scroll to position [255, 0]
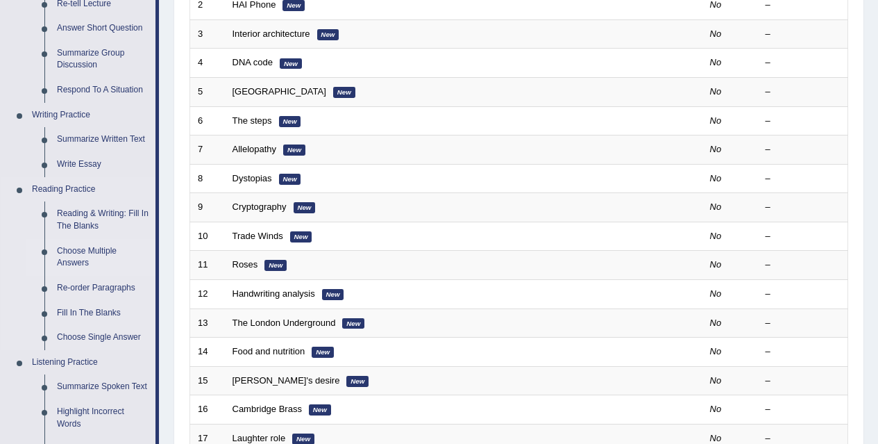
click at [74, 249] on link "Choose Multiple Answers" at bounding box center [103, 257] width 105 height 37
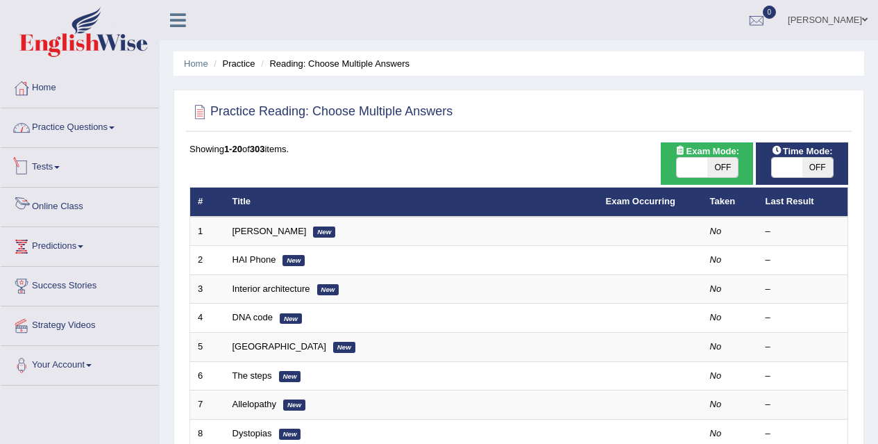
click at [113, 126] on link "Practice Questions" at bounding box center [80, 125] width 158 height 35
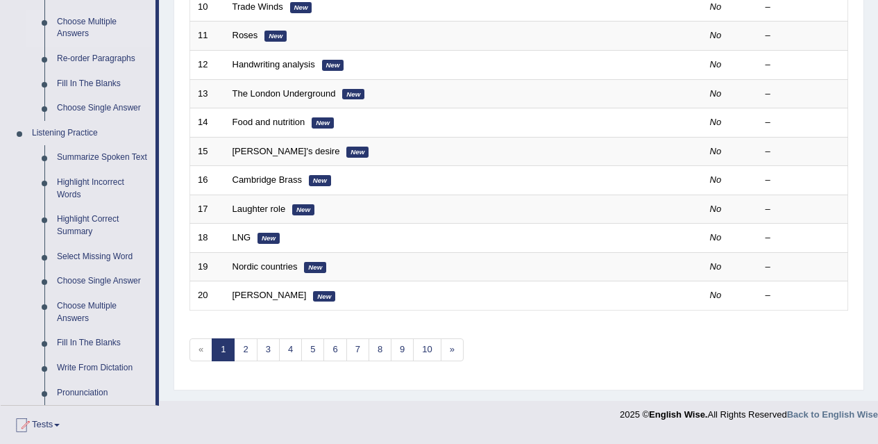
scroll to position [485, 0]
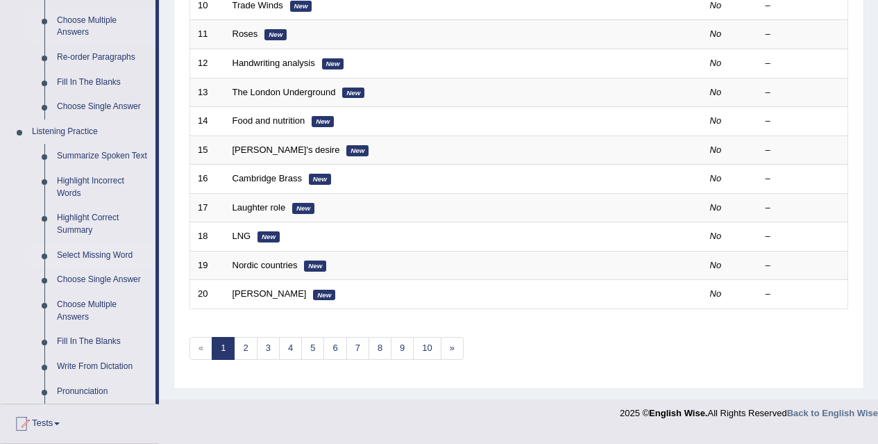
click at [90, 246] on link "Select Missing Word" at bounding box center [103, 255] width 105 height 25
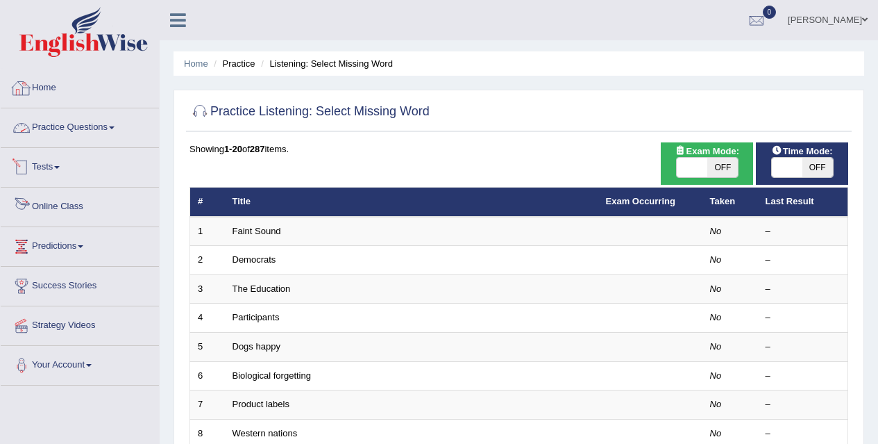
click at [63, 94] on link "Home" at bounding box center [80, 86] width 158 height 35
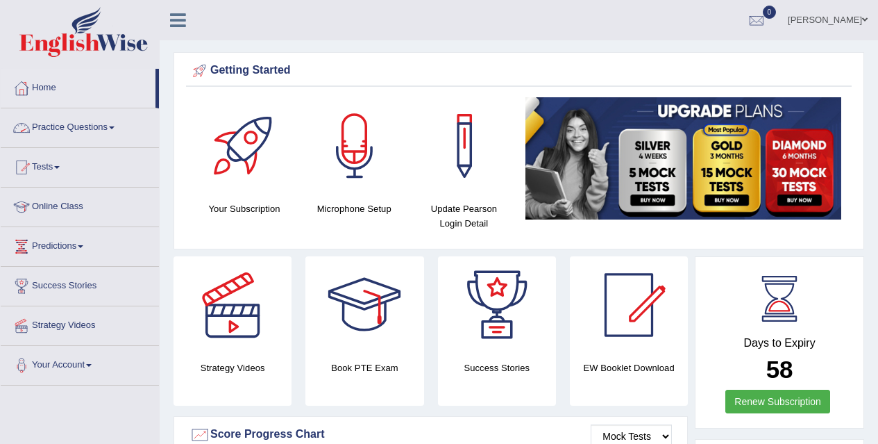
click at [106, 124] on link "Practice Questions" at bounding box center [80, 125] width 158 height 35
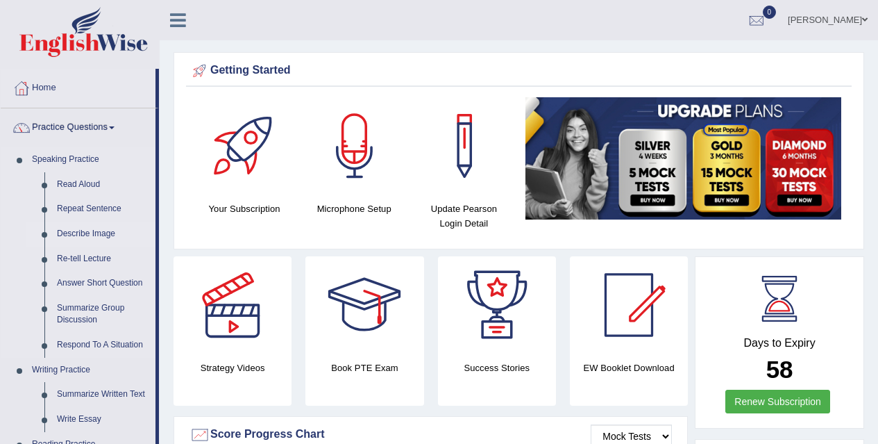
click at [77, 231] on link "Describe Image" at bounding box center [103, 233] width 105 height 25
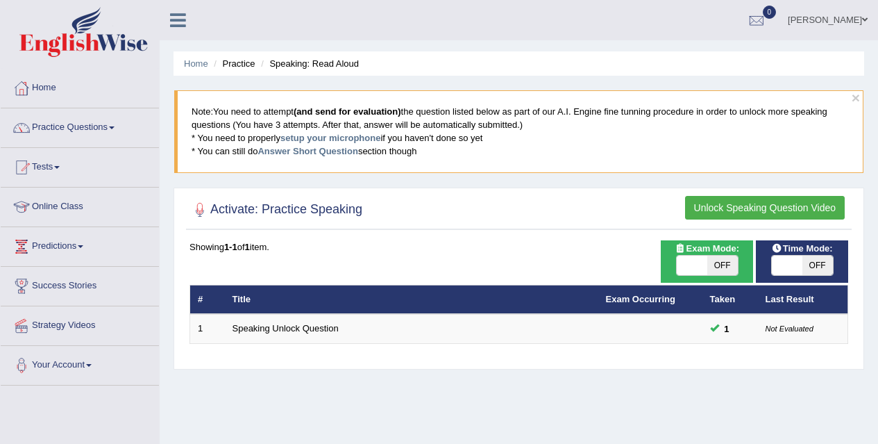
click at [798, 277] on div "Time Mode: ON OFF" at bounding box center [802, 261] width 92 height 42
click at [826, 258] on span "OFF" at bounding box center [818, 265] width 31 height 19
checkbox input "true"
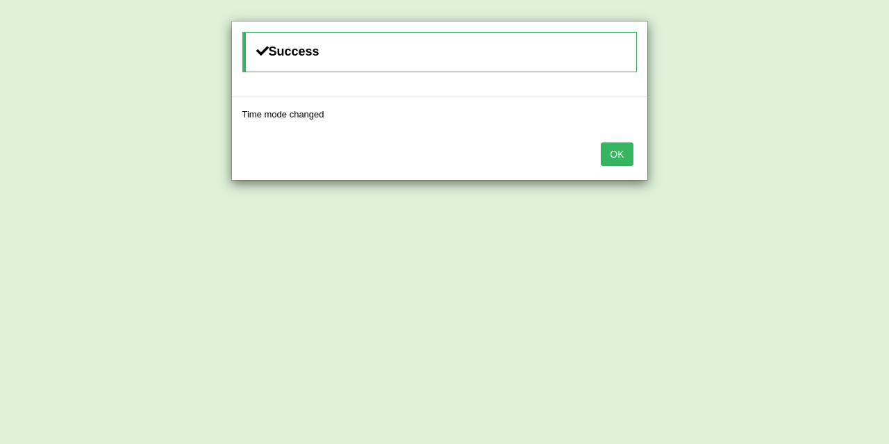
click at [785, 265] on body "Toggle navigation Home Practice Questions Speaking Practice Read Aloud Repeat S…" at bounding box center [444, 222] width 889 height 444
click at [633, 154] on div "OK" at bounding box center [439, 155] width 415 height 49
drag, startPoint x: 612, startPoint y: 154, endPoint x: 633, endPoint y: 154, distance: 20.8
click at [633, 154] on div "OK" at bounding box center [439, 155] width 415 height 49
click at [616, 155] on button "OK" at bounding box center [617, 154] width 32 height 24
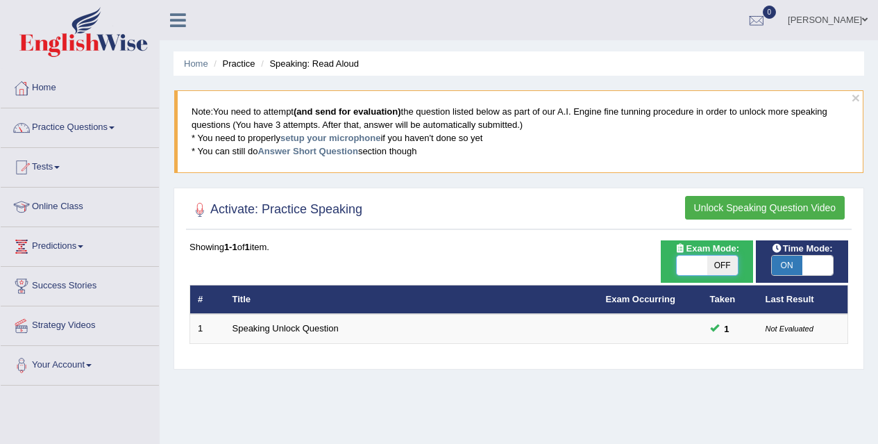
click at [699, 258] on span at bounding box center [692, 265] width 31 height 19
click at [613, 258] on div "Showing 1-1 of 1 item. # Title Exam Occurring Taken Last Result 1 Speaking Unlo…" at bounding box center [519, 291] width 659 height 103
click at [114, 127] on span at bounding box center [112, 127] width 6 height 3
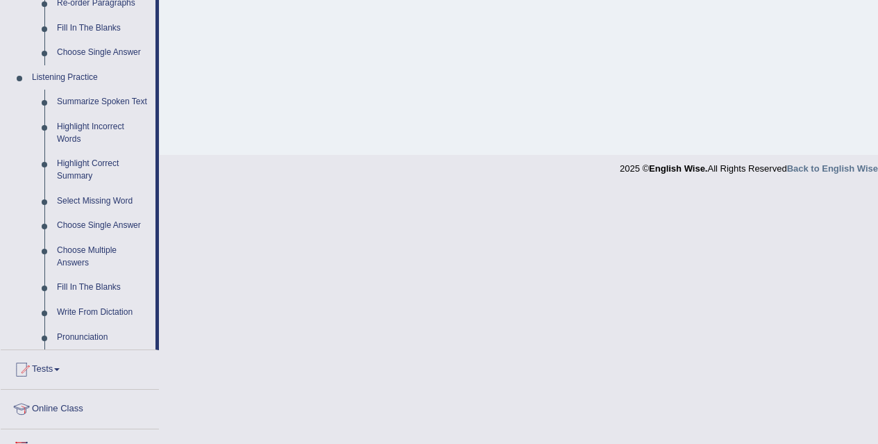
scroll to position [537, 0]
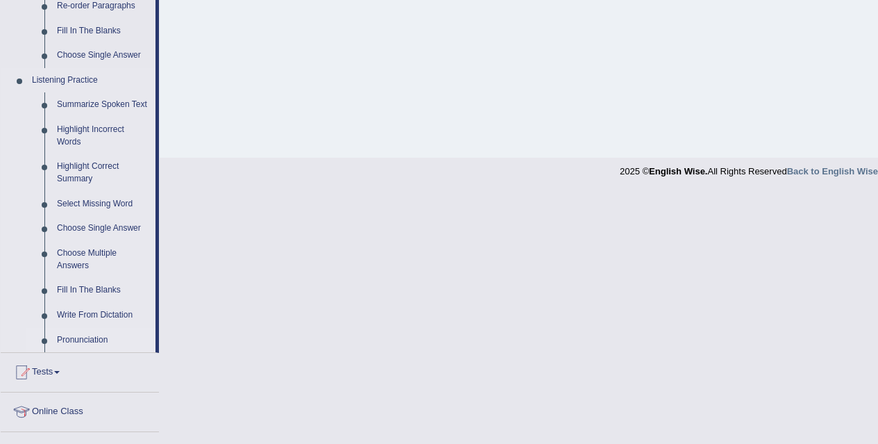
click at [85, 338] on link "Pronunciation" at bounding box center [103, 340] width 105 height 25
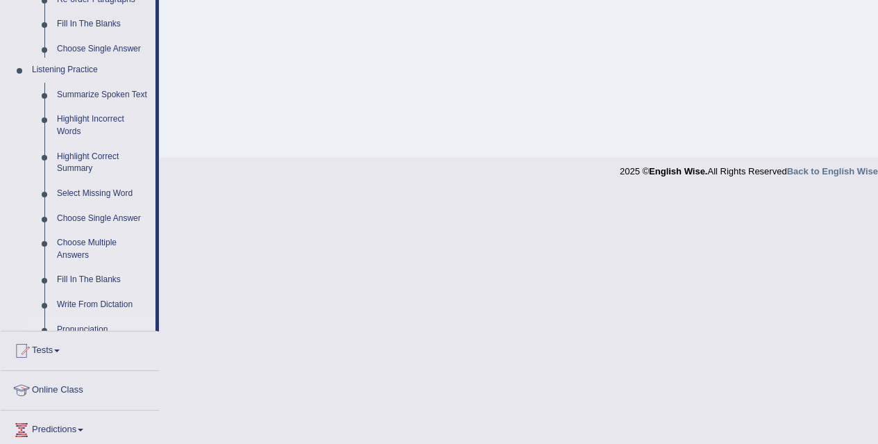
scroll to position [285, 0]
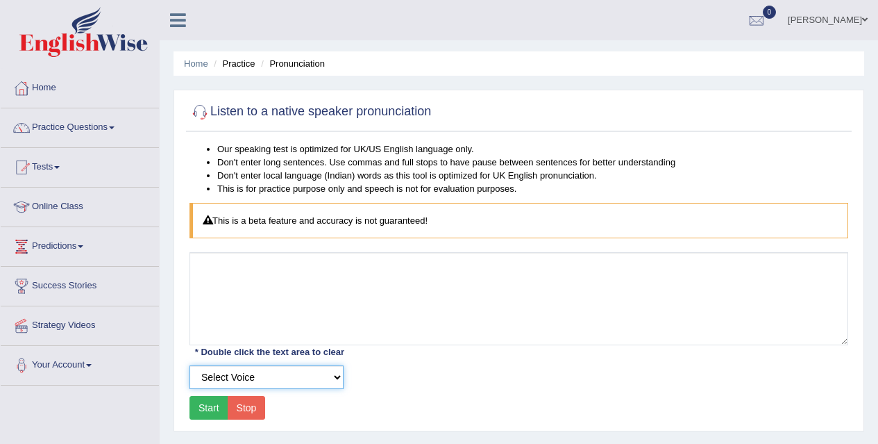
click at [292, 383] on select "Select Voice UK English [DEMOGRAPHIC_DATA] UK English [DEMOGRAPHIC_DATA]" at bounding box center [267, 377] width 154 height 24
select select "6"
click at [190, 365] on select "Select Voice UK English [DEMOGRAPHIC_DATA] UK English [DEMOGRAPHIC_DATA]" at bounding box center [267, 377] width 154 height 24
click at [212, 409] on button "Start" at bounding box center [209, 408] width 39 height 24
click at [210, 408] on button "Start" at bounding box center [209, 408] width 39 height 24
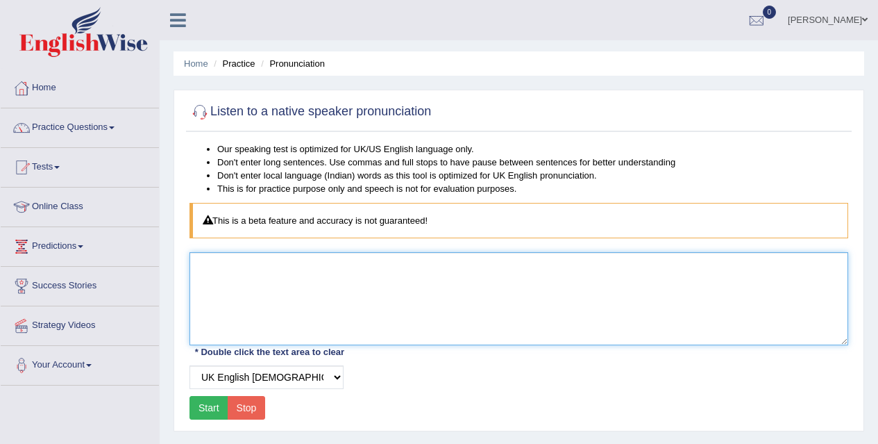
click at [259, 267] on textarea at bounding box center [519, 298] width 659 height 93
click at [259, 269] on textarea at bounding box center [519, 298] width 659 height 93
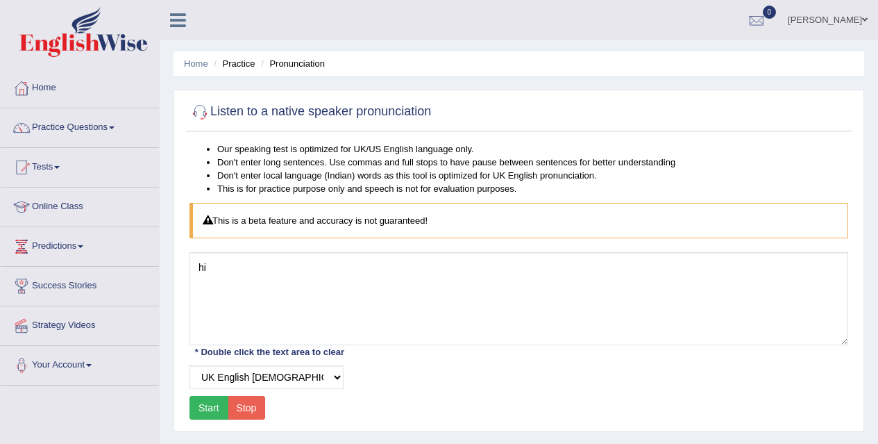
click at [212, 411] on button "Start" at bounding box center [209, 408] width 39 height 24
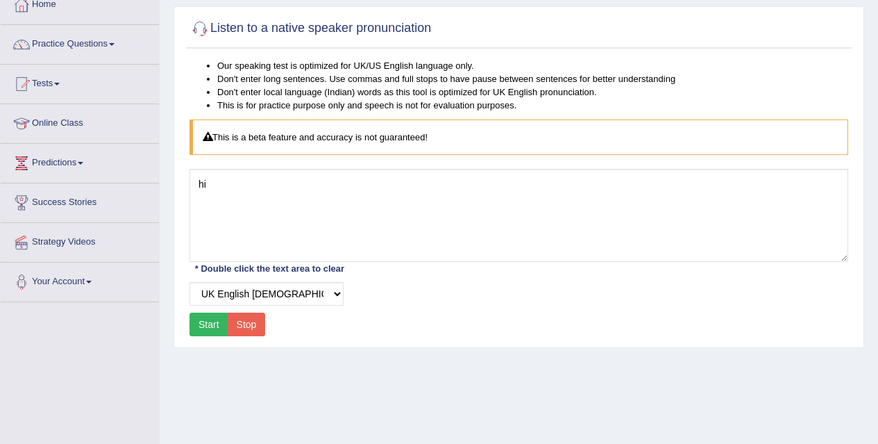
scroll to position [82, 0]
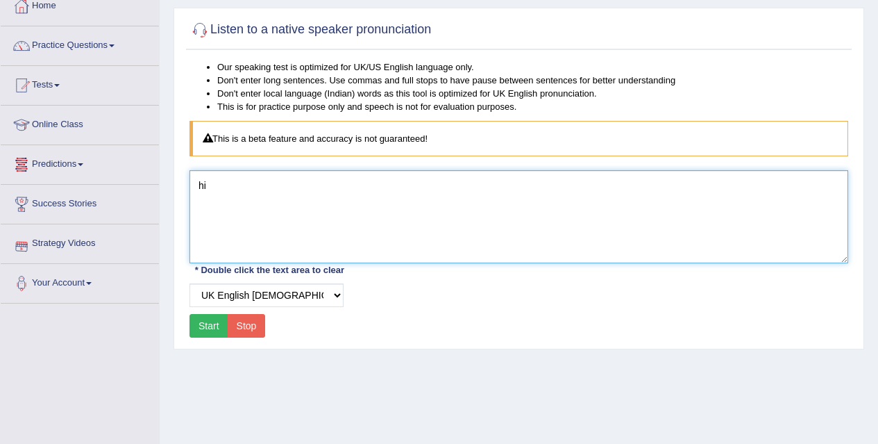
click at [235, 181] on textarea "hi" at bounding box center [519, 216] width 659 height 93
type textarea "hi how are you"
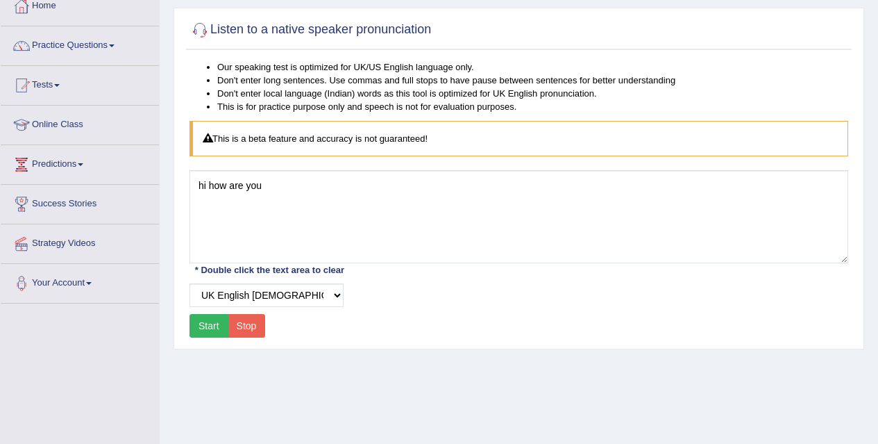
click at [210, 315] on button "Start" at bounding box center [209, 326] width 39 height 24
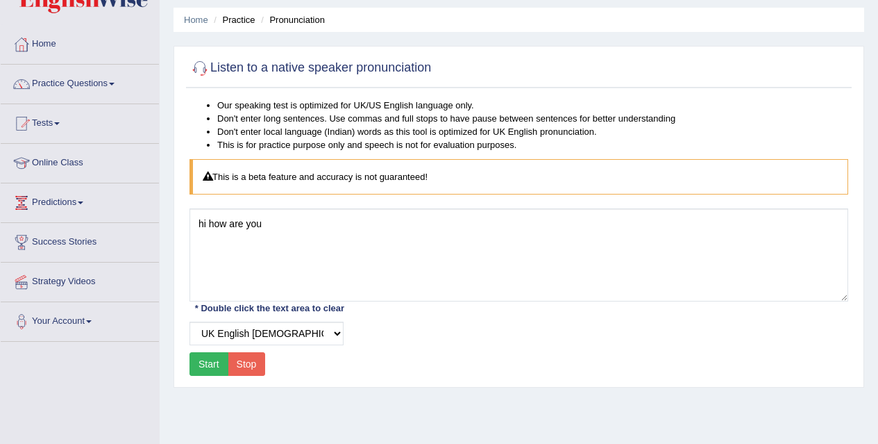
scroll to position [0, 0]
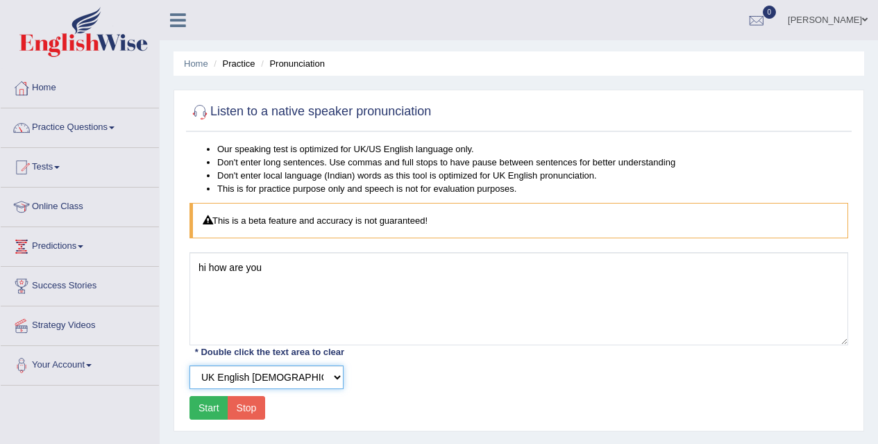
click at [255, 378] on select "Select Voice UK English Female UK English Male" at bounding box center [267, 377] width 154 height 24
select select "5"
click at [190, 365] on select "Select Voice UK English Female UK English Male" at bounding box center [267, 377] width 154 height 24
click at [212, 407] on button "Start" at bounding box center [209, 408] width 39 height 24
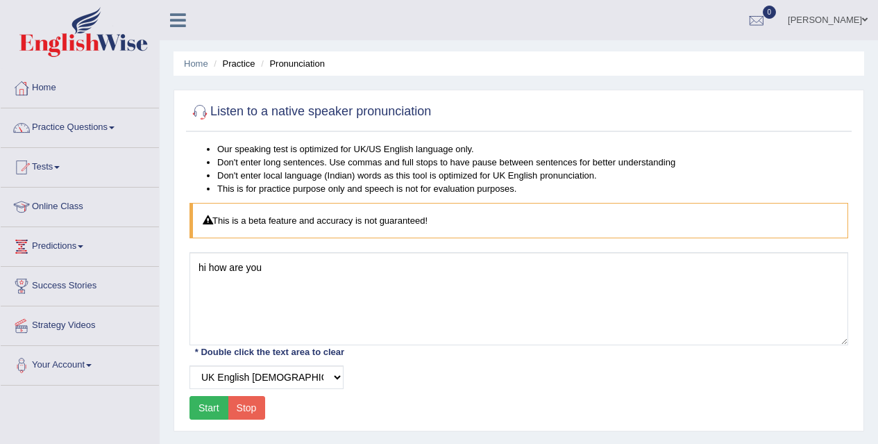
click at [212, 407] on button "Start" at bounding box center [209, 408] width 39 height 24
click at [103, 133] on link "Practice Questions" at bounding box center [80, 125] width 158 height 35
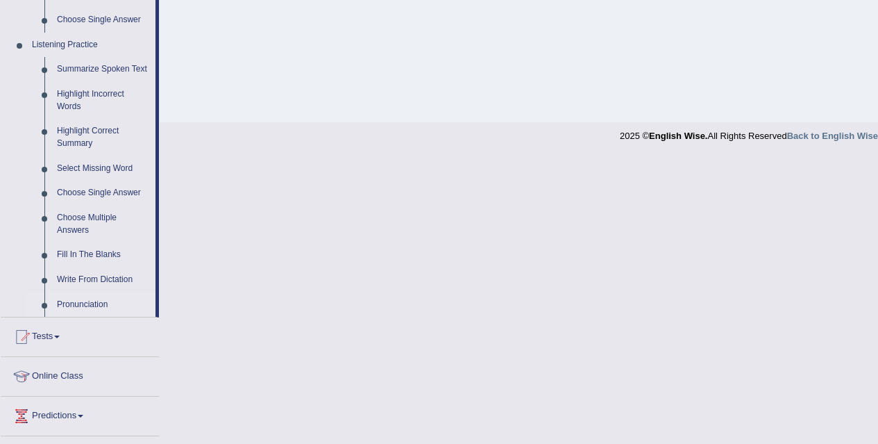
scroll to position [585, 0]
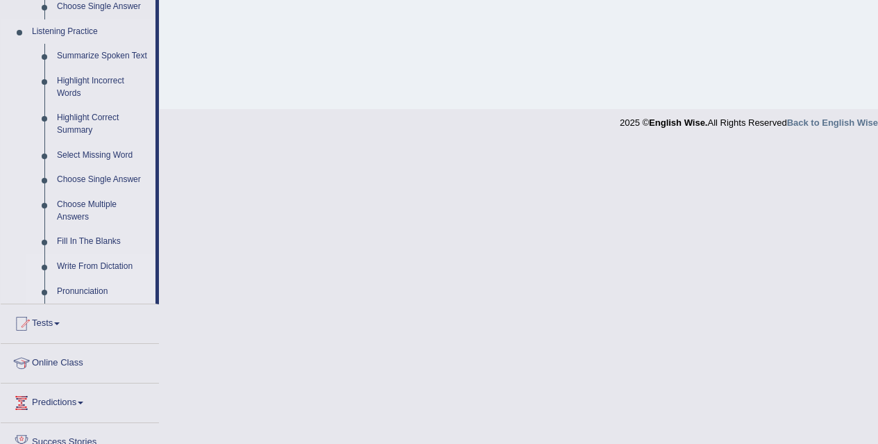
click at [103, 263] on link "Write From Dictation" at bounding box center [103, 266] width 105 height 25
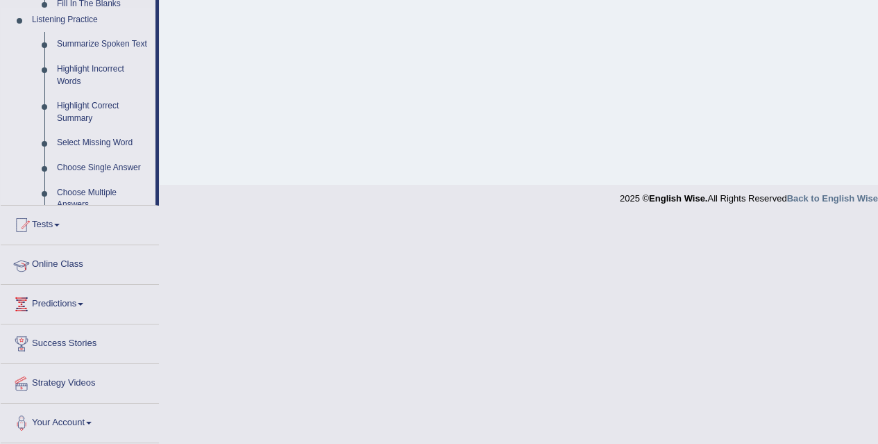
scroll to position [285, 0]
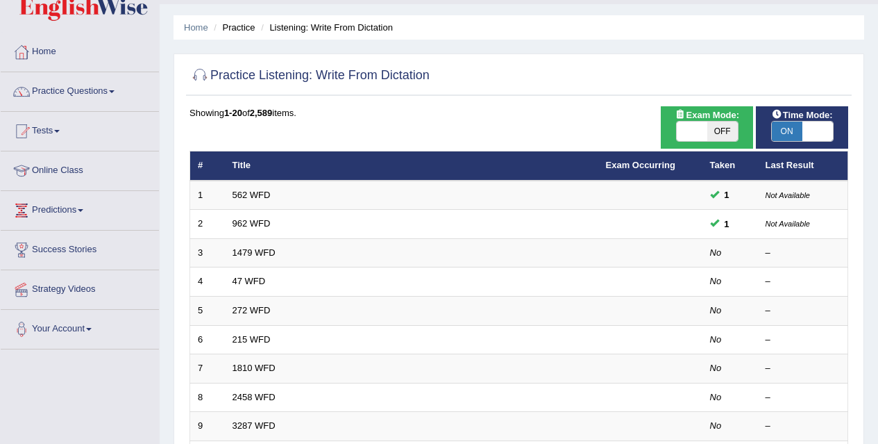
scroll to position [38, 0]
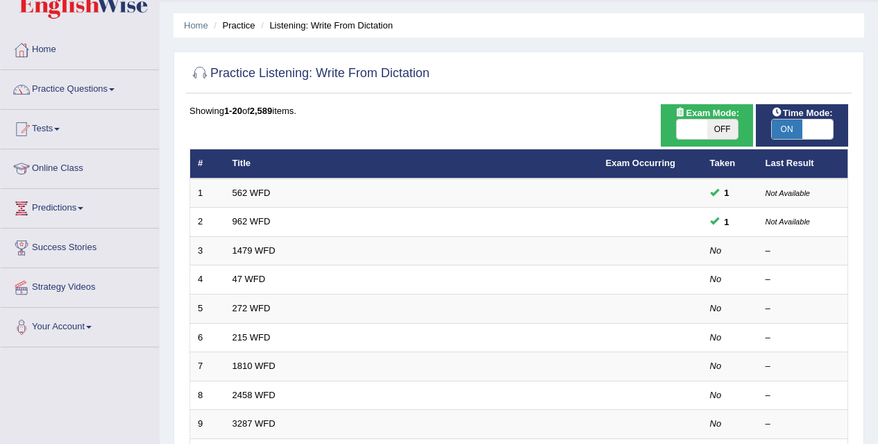
click at [806, 124] on span at bounding box center [818, 128] width 31 height 19
checkbox input "false"
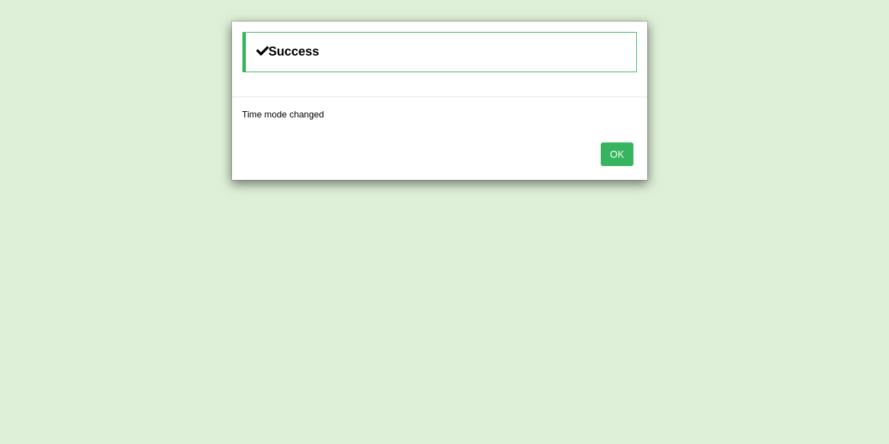
click at [617, 153] on button "OK" at bounding box center [617, 154] width 32 height 24
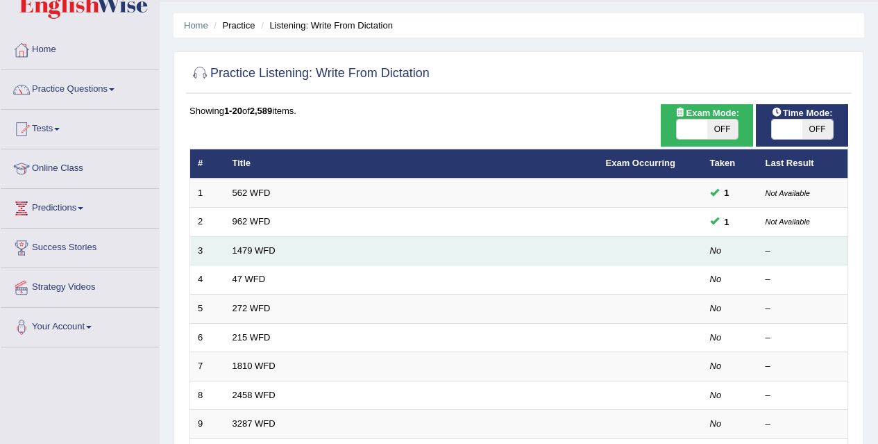
click at [383, 243] on td "1479 WFD" at bounding box center [412, 250] width 374 height 29
click at [262, 249] on link "1479 WFD" at bounding box center [254, 250] width 43 height 10
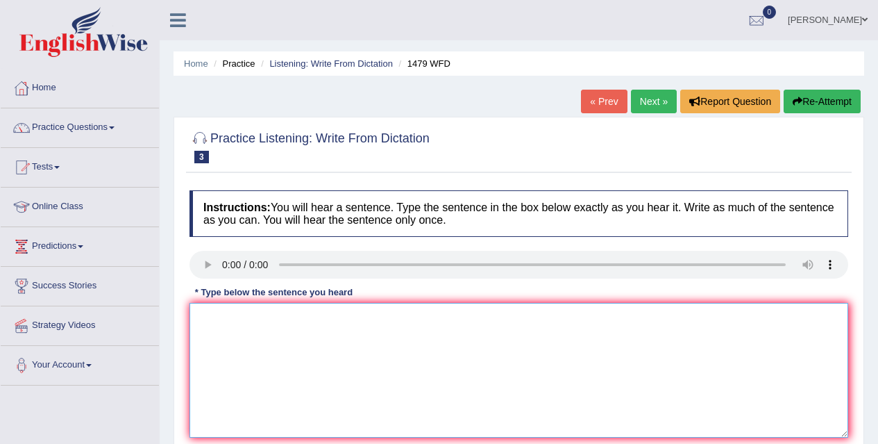
click at [246, 315] on textarea at bounding box center [519, 370] width 659 height 135
type textarea "t"
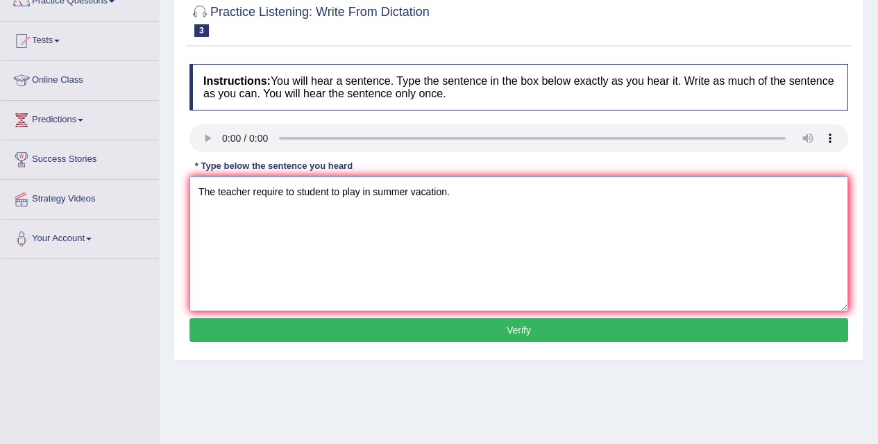
scroll to position [158, 0]
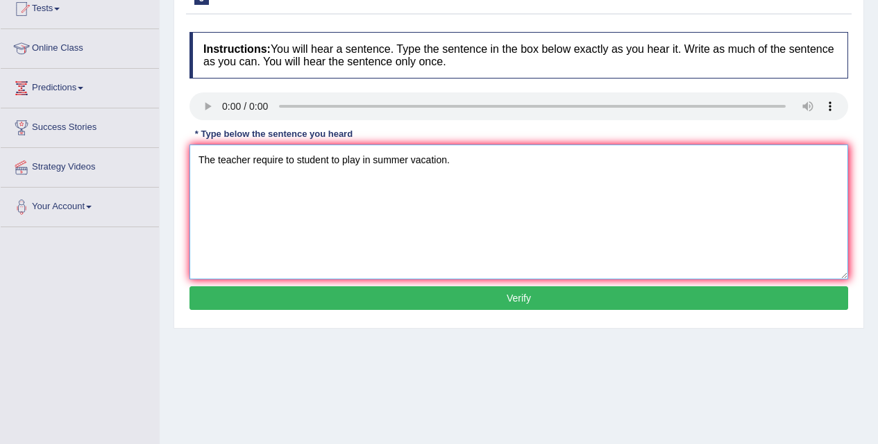
type textarea "The teacher require to student to play in summer vacation."
click at [291, 296] on button "Verify" at bounding box center [519, 298] width 659 height 24
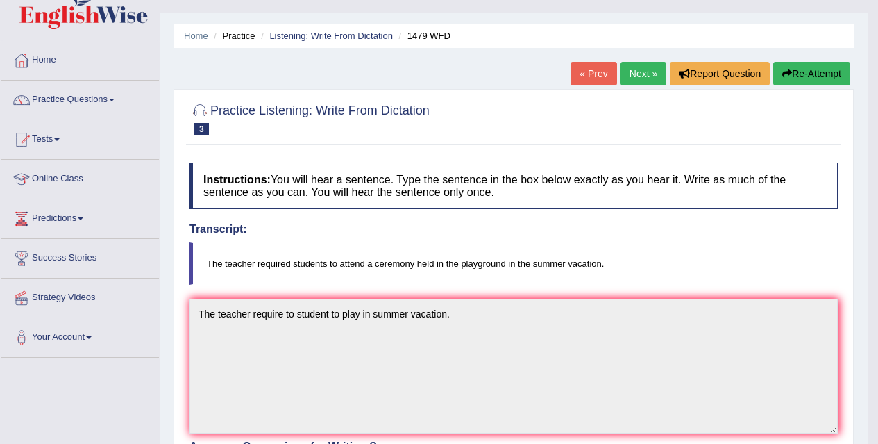
scroll to position [0, 0]
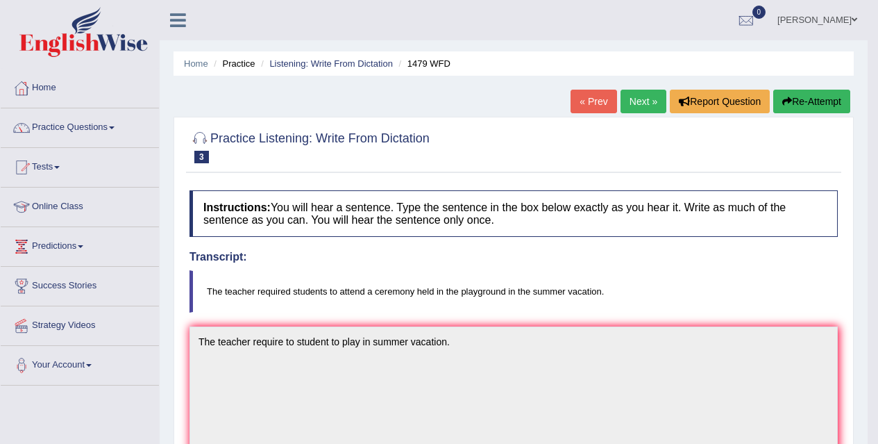
click at [640, 104] on link "Next »" at bounding box center [644, 102] width 46 height 24
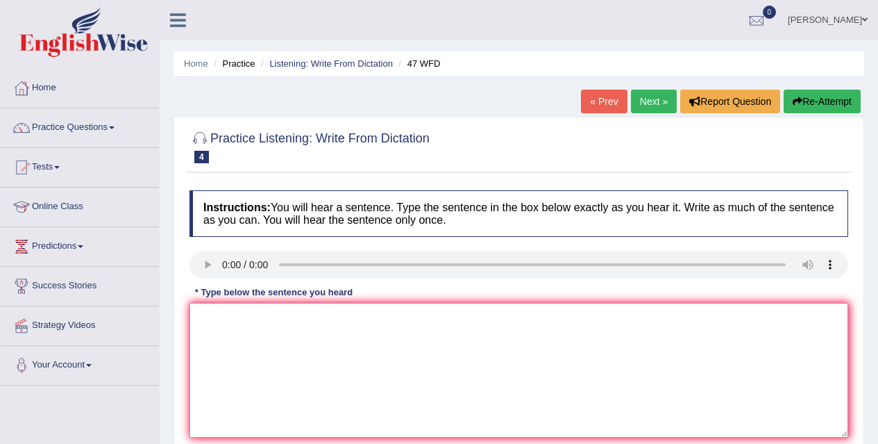
click at [221, 311] on textarea at bounding box center [519, 370] width 659 height 135
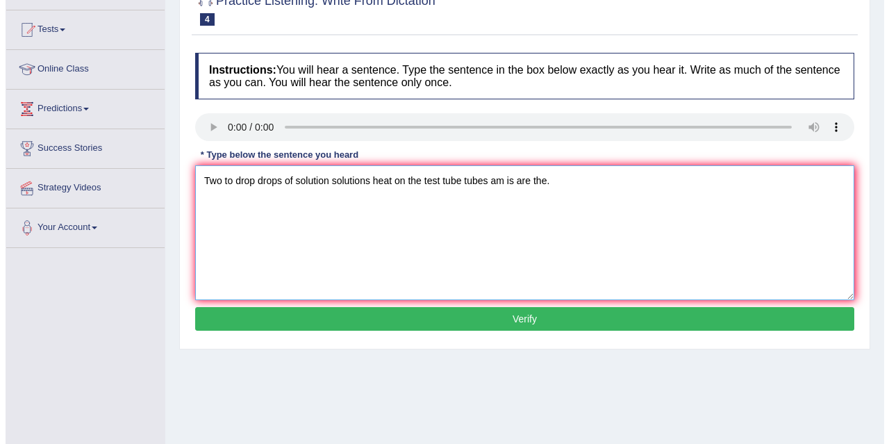
scroll to position [146, 0]
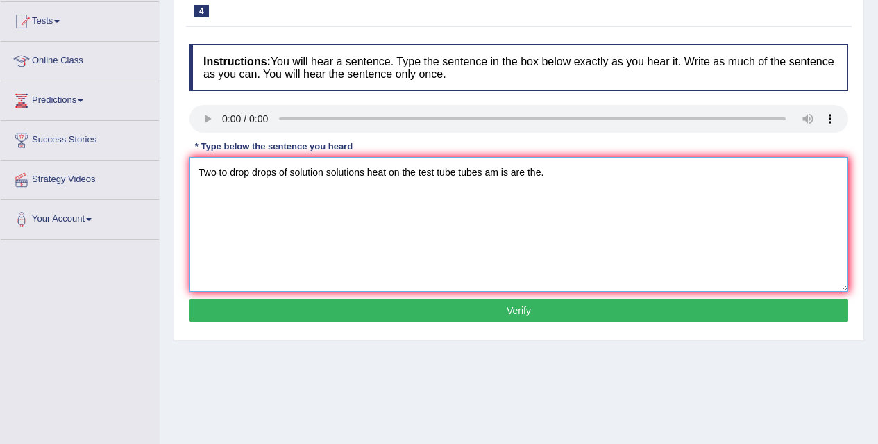
type textarea "Two to drop drops of solution solutions heat on the test tube tubes am is are t…"
drag, startPoint x: 235, startPoint y: 310, endPoint x: 221, endPoint y: 311, distance: 13.2
click at [221, 311] on button "Verify" at bounding box center [519, 311] width 659 height 24
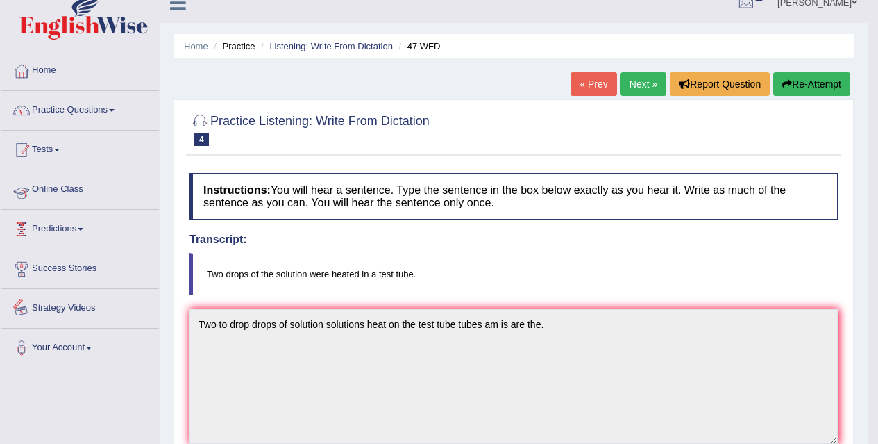
scroll to position [0, 0]
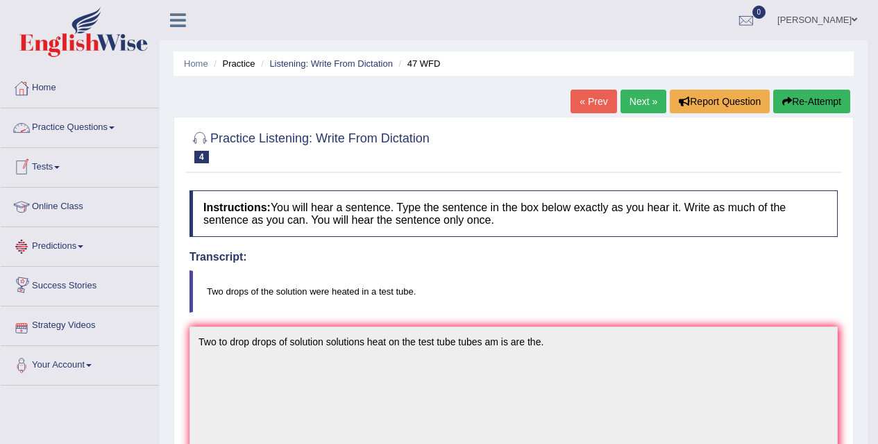
click at [53, 168] on link "Tests" at bounding box center [80, 165] width 158 height 35
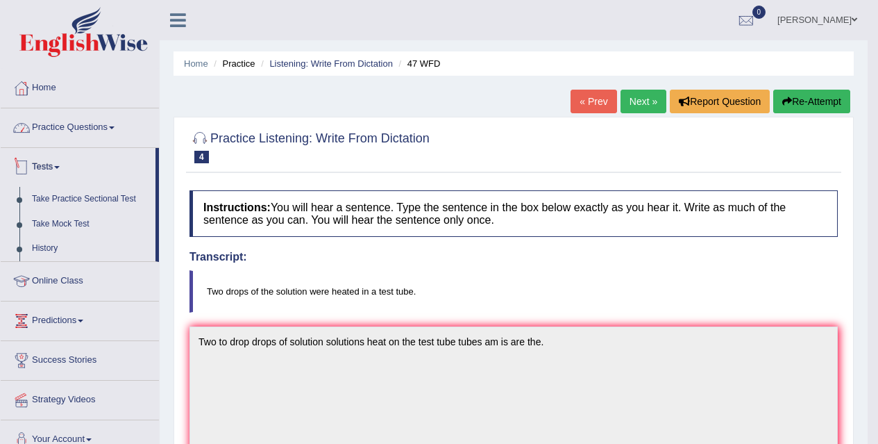
click at [103, 126] on link "Practice Questions" at bounding box center [80, 125] width 158 height 35
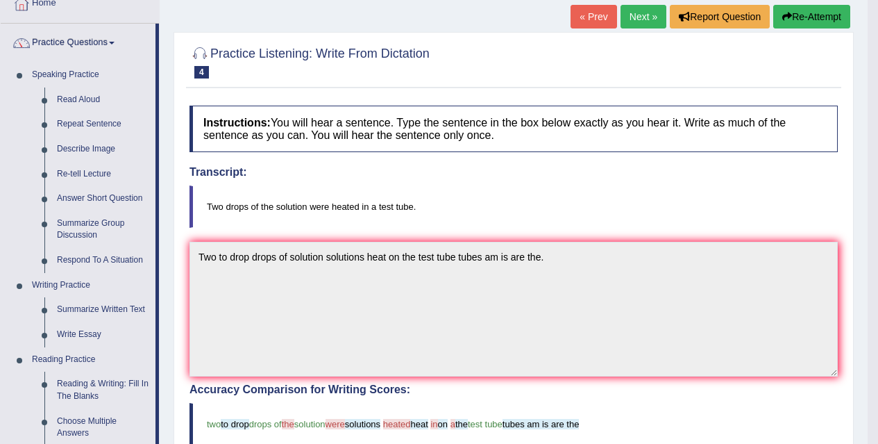
scroll to position [84, 0]
click at [97, 126] on link "Repeat Sentence" at bounding box center [103, 124] width 105 height 25
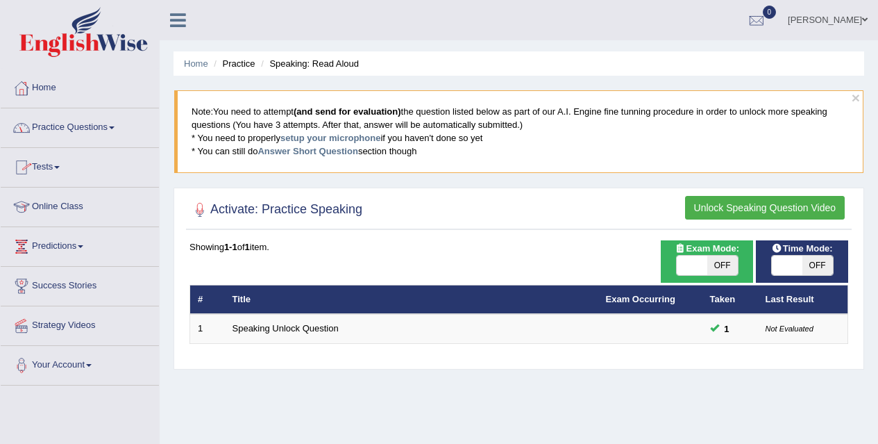
click at [108, 126] on link "Practice Questions" at bounding box center [80, 125] width 158 height 35
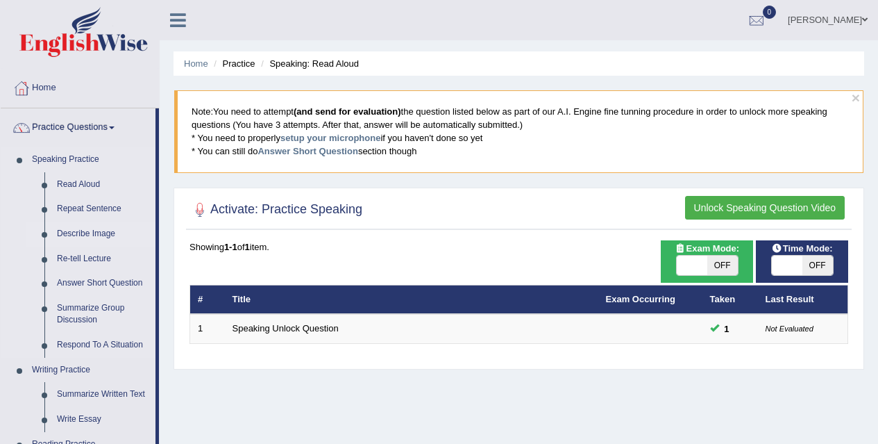
click at [107, 233] on link "Describe Image" at bounding box center [103, 233] width 105 height 25
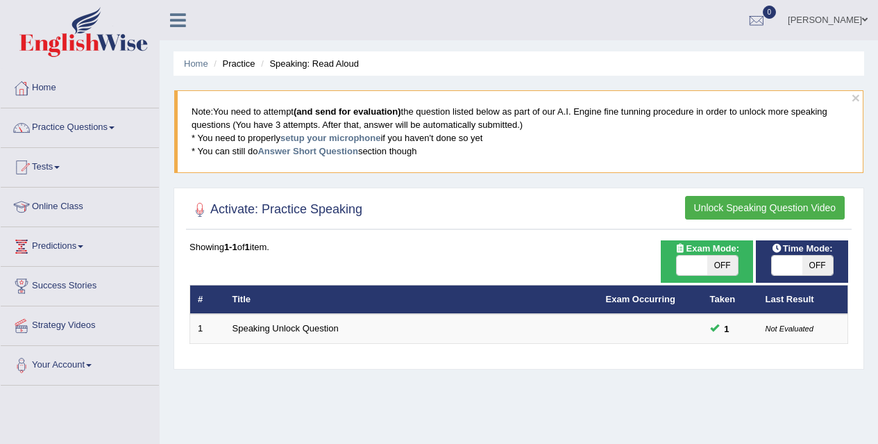
click at [726, 210] on button "Unlock Speaking Question Video" at bounding box center [765, 208] width 160 height 24
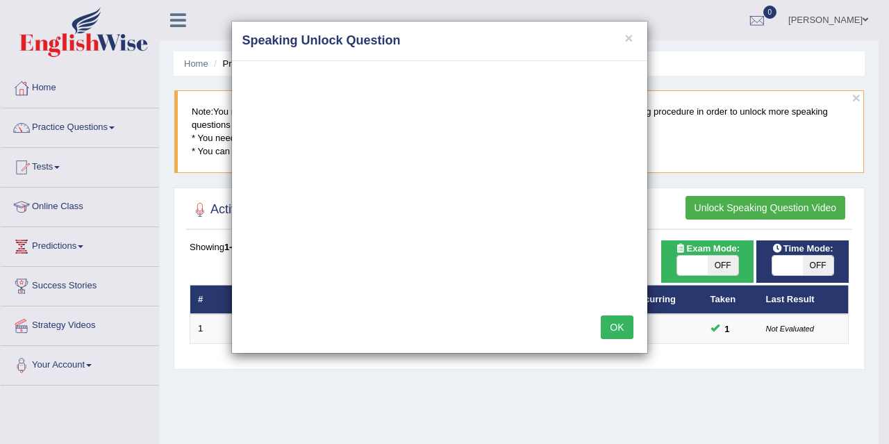
click at [616, 330] on button "OK" at bounding box center [617, 327] width 32 height 24
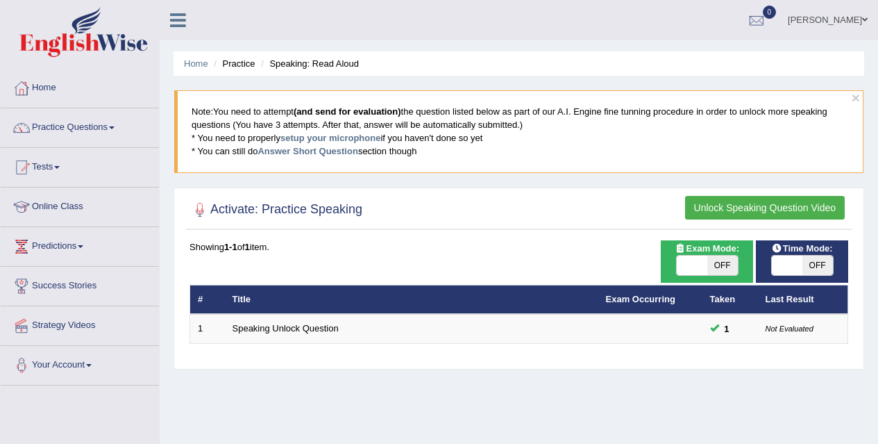
click at [717, 214] on button "Unlock Speaking Question Video" at bounding box center [765, 208] width 160 height 24
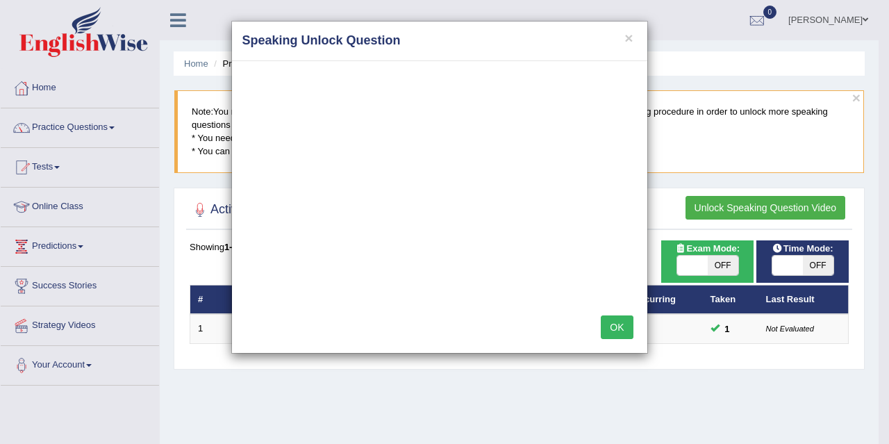
click at [621, 39] on h4 "Speaking Unlock Question" at bounding box center [439, 41] width 394 height 18
click at [633, 37] on button "×" at bounding box center [628, 38] width 8 height 15
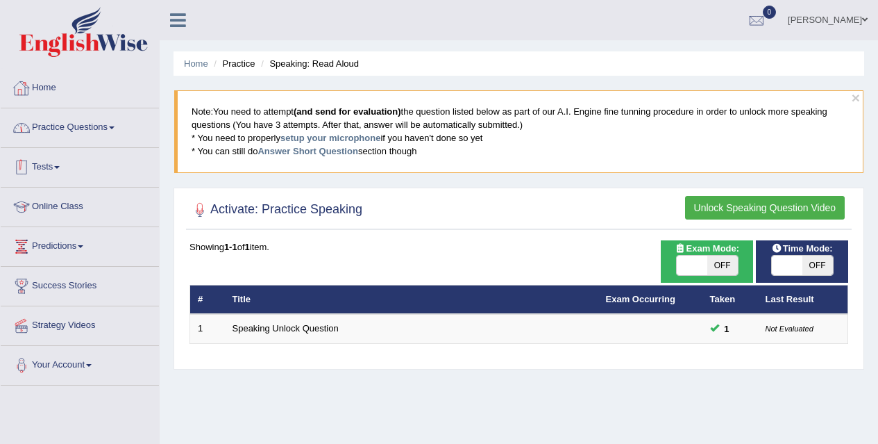
click at [37, 87] on link "Home" at bounding box center [80, 86] width 158 height 35
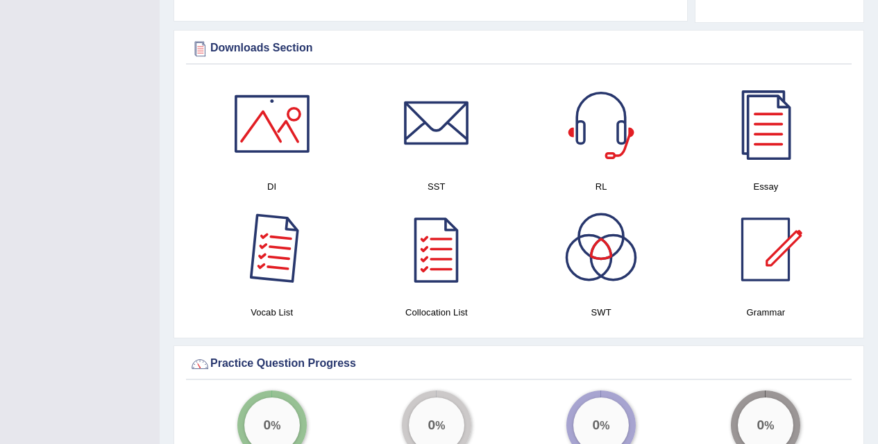
scroll to position [669, 0]
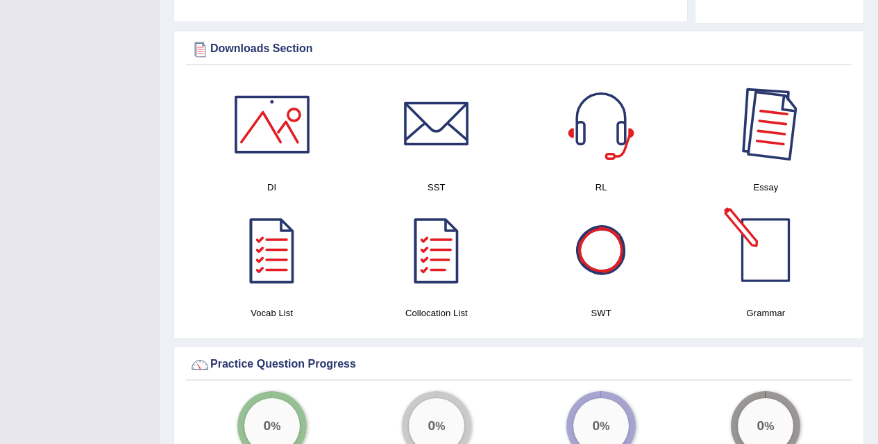
click at [771, 149] on div at bounding box center [765, 124] width 97 height 97
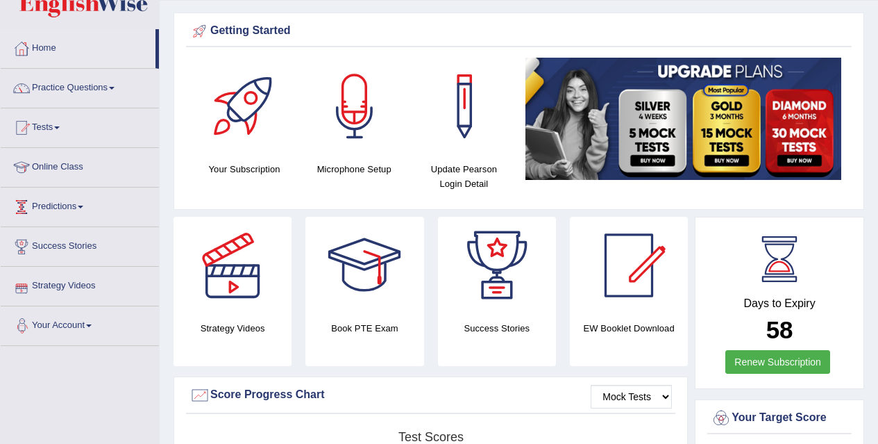
scroll to position [0, 0]
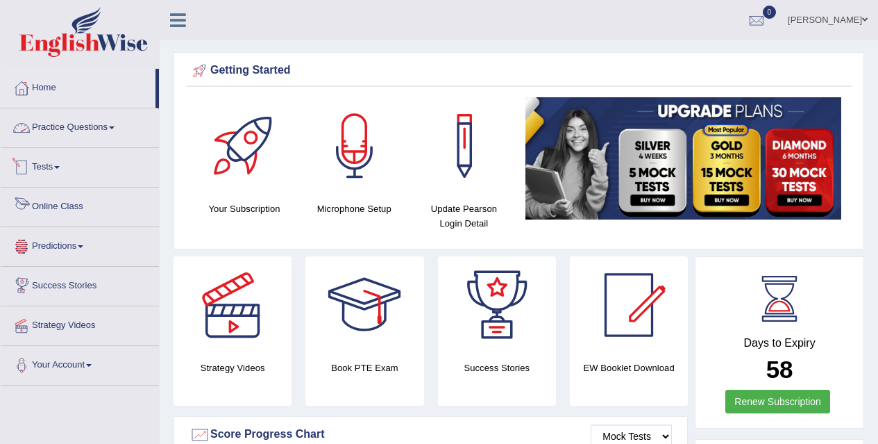
click at [123, 131] on link "Practice Questions" at bounding box center [80, 125] width 158 height 35
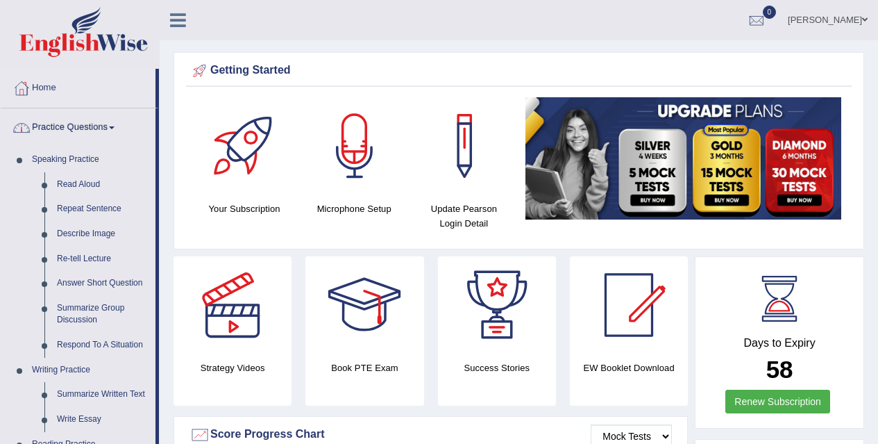
click at [123, 131] on link "Practice Questions" at bounding box center [78, 125] width 155 height 35
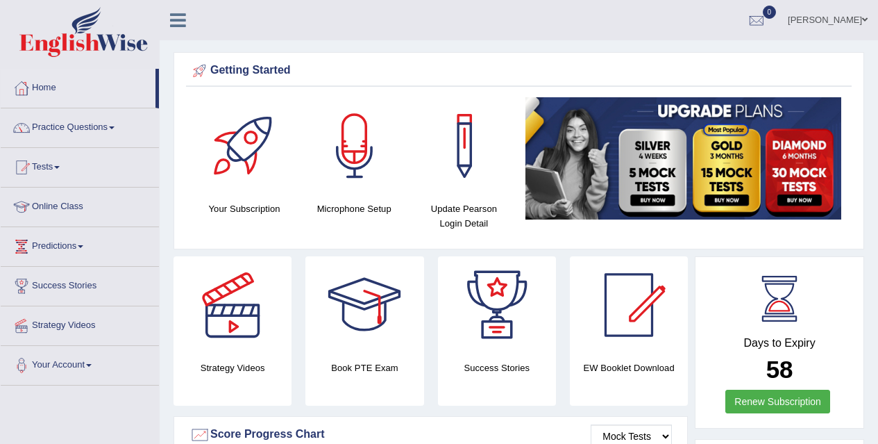
click at [123, 131] on link "Practice Questions" at bounding box center [80, 125] width 158 height 35
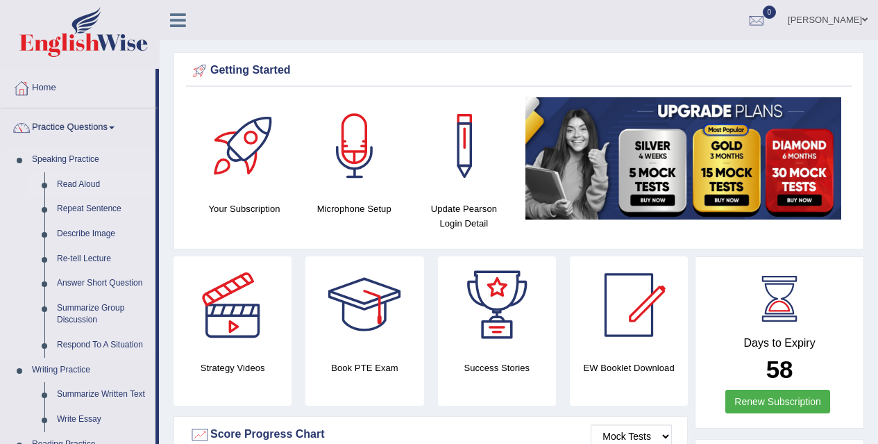
click at [89, 184] on link "Read Aloud" at bounding box center [103, 184] width 105 height 25
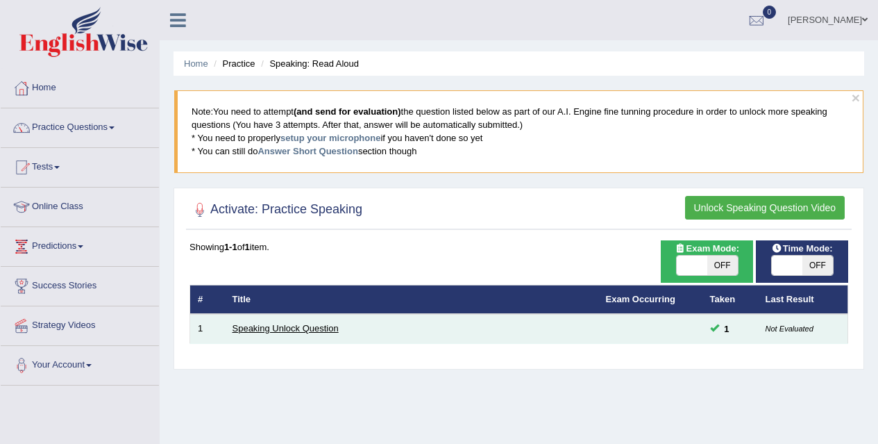
click at [336, 330] on link "Speaking Unlock Question" at bounding box center [286, 328] width 106 height 10
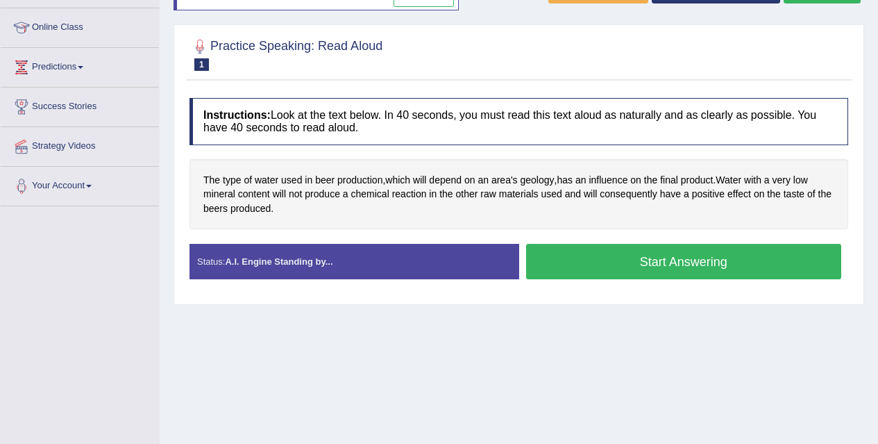
click at [588, 274] on button "Start Answering" at bounding box center [684, 261] width 316 height 35
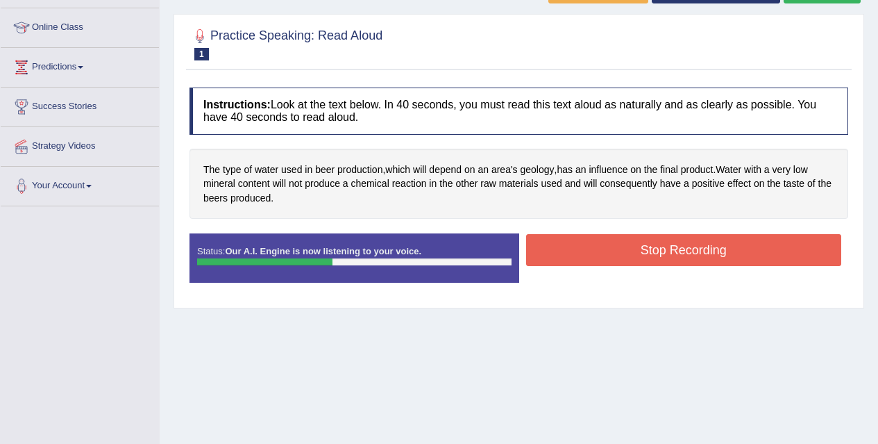
click at [583, 254] on button "Stop Recording" at bounding box center [684, 250] width 316 height 32
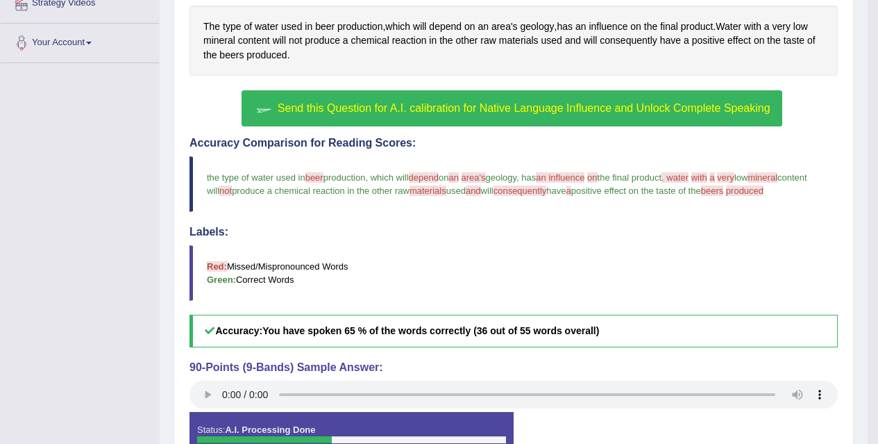
scroll to position [321, 0]
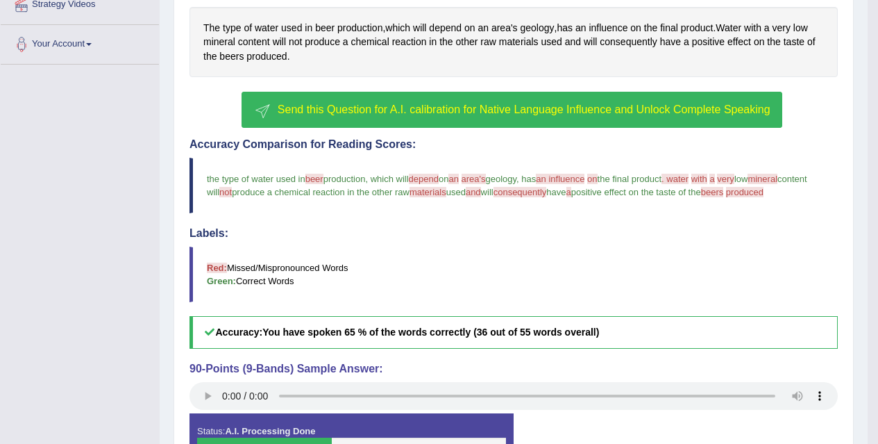
click at [369, 113] on span "Send this Question for A.I. calibration for Native Language Influence and Unloc…" at bounding box center [524, 109] width 493 height 12
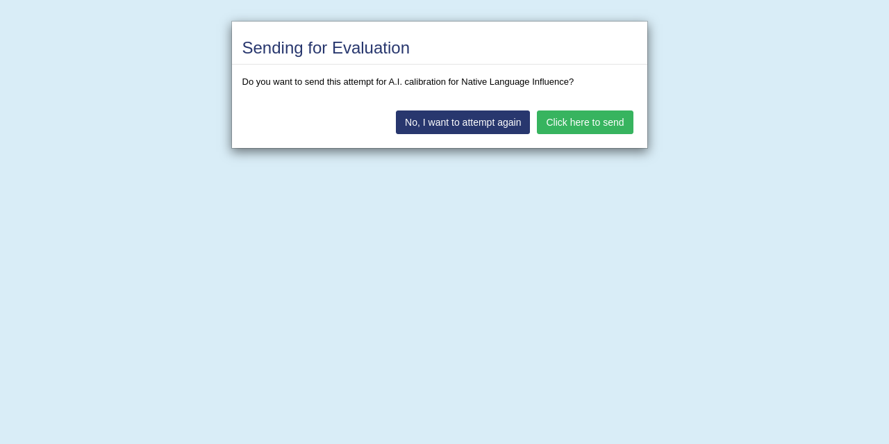
click at [571, 120] on button "Click here to send" at bounding box center [585, 122] width 96 height 24
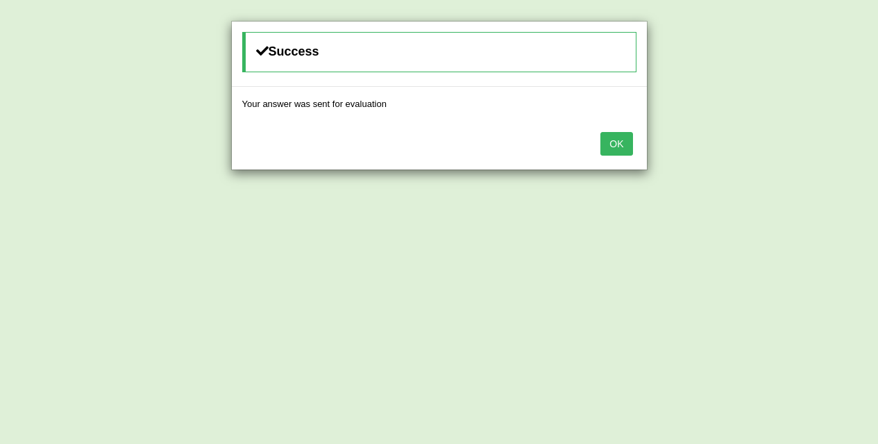
click at [629, 153] on button "OK" at bounding box center [617, 144] width 32 height 24
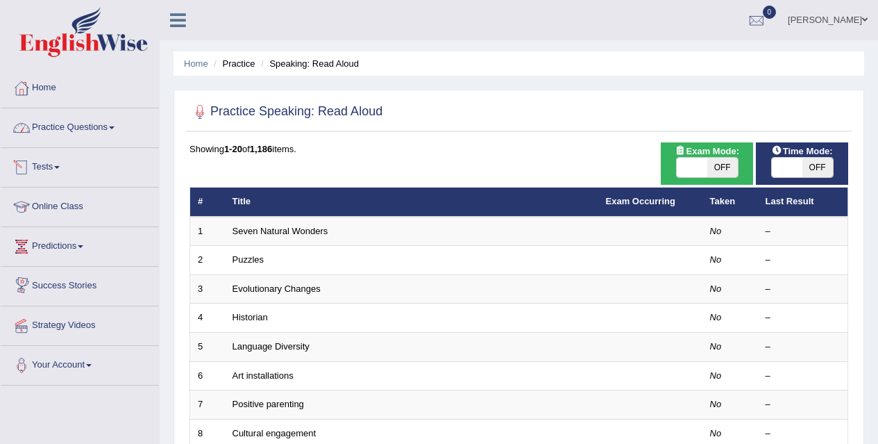
click at [107, 140] on link "Practice Questions" at bounding box center [80, 125] width 158 height 35
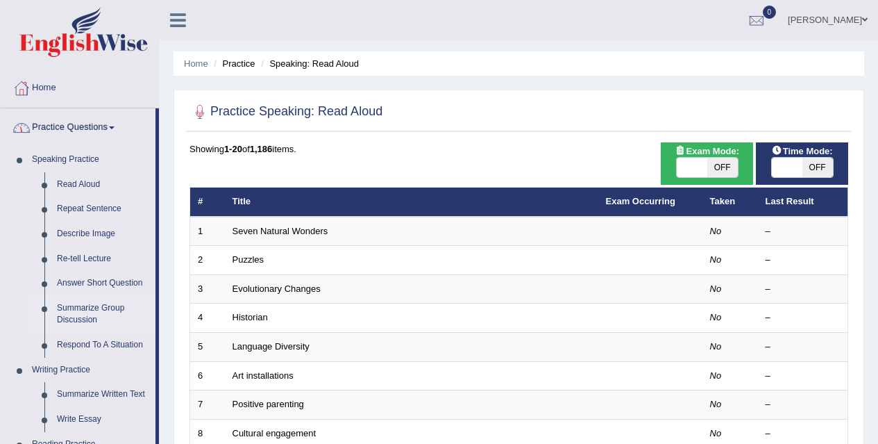
click at [79, 308] on link "Summarize Group Discussion" at bounding box center [103, 314] width 105 height 37
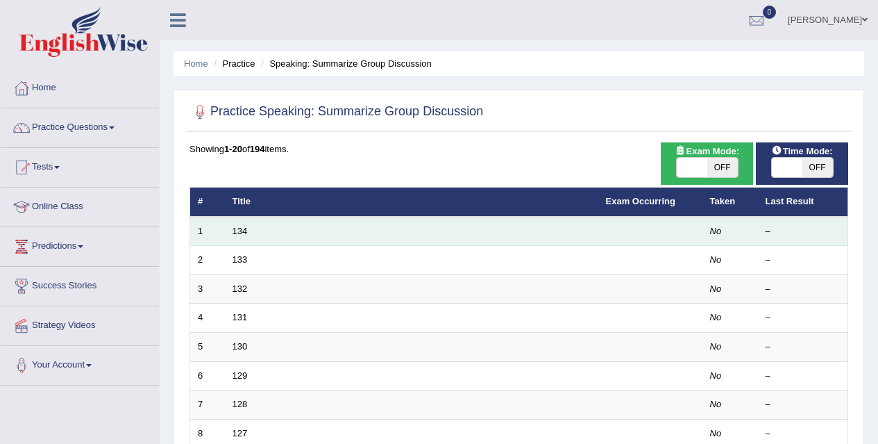
click at [287, 225] on td "134" at bounding box center [412, 231] width 374 height 29
click at [239, 230] on link "134" at bounding box center [240, 231] width 15 height 10
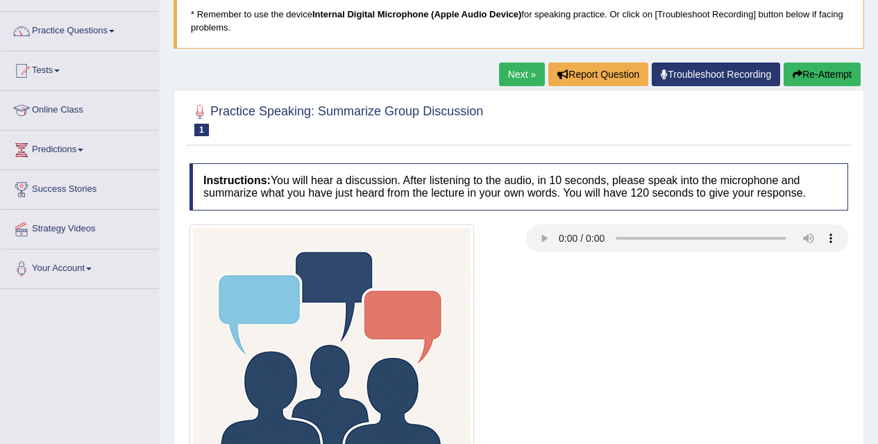
scroll to position [87, 0]
